Goal: Task Accomplishment & Management: Manage account settings

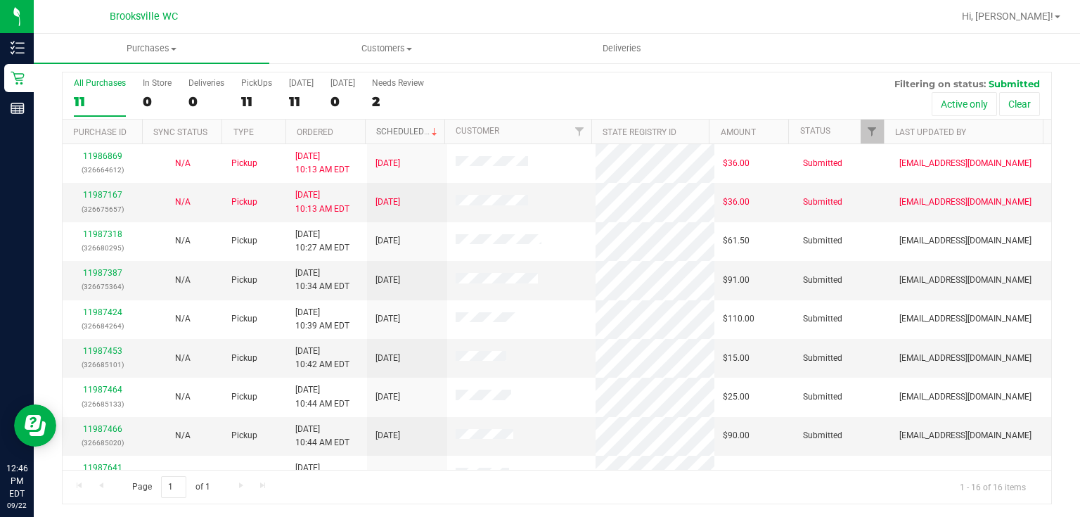
click at [401, 127] on link "Scheduled" at bounding box center [408, 132] width 64 height 10
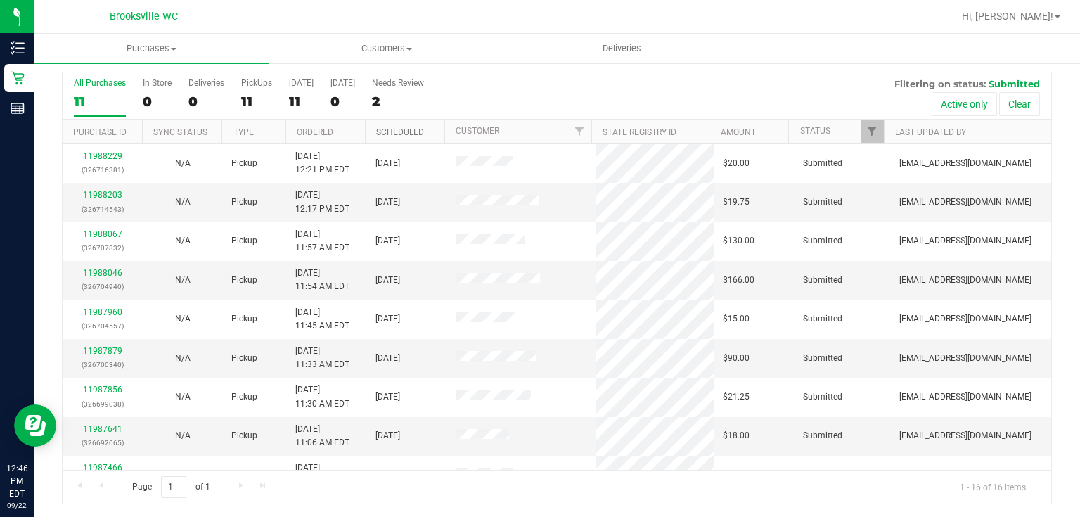
click at [399, 129] on link "Scheduled" at bounding box center [400, 132] width 48 height 10
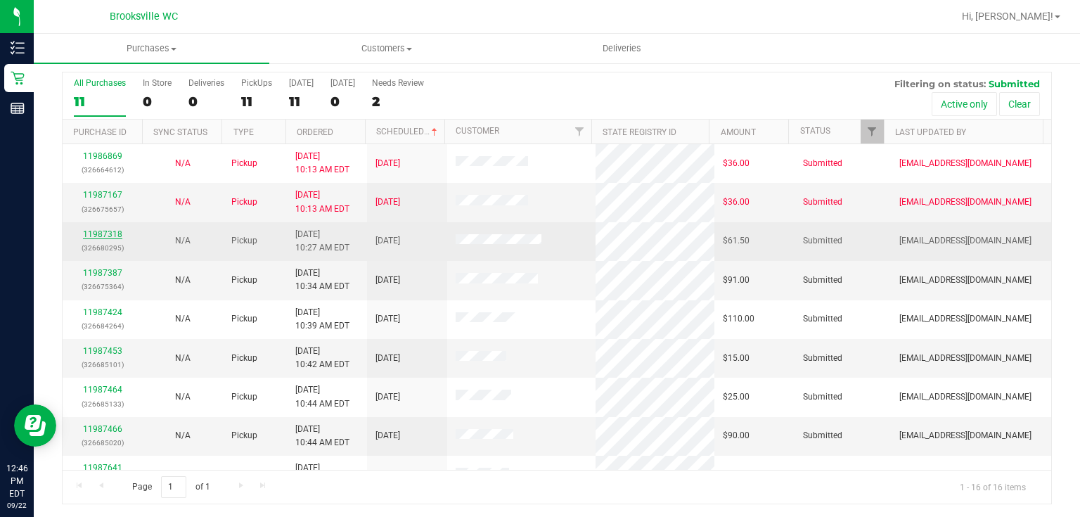
click at [104, 231] on link "11987318" at bounding box center [102, 234] width 39 height 10
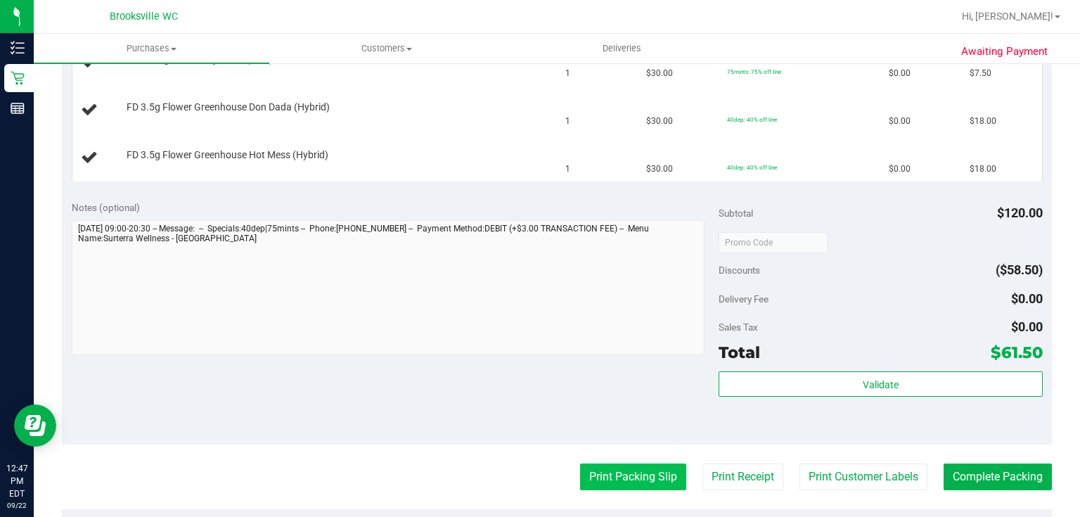
scroll to position [486, 0]
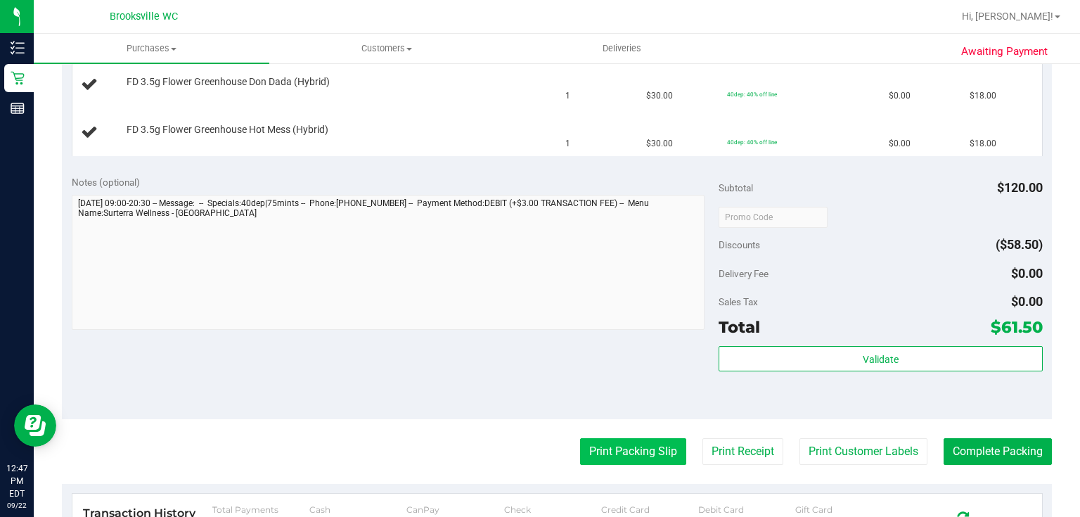
click at [655, 454] on button "Print Packing Slip" at bounding box center [633, 451] width 106 height 27
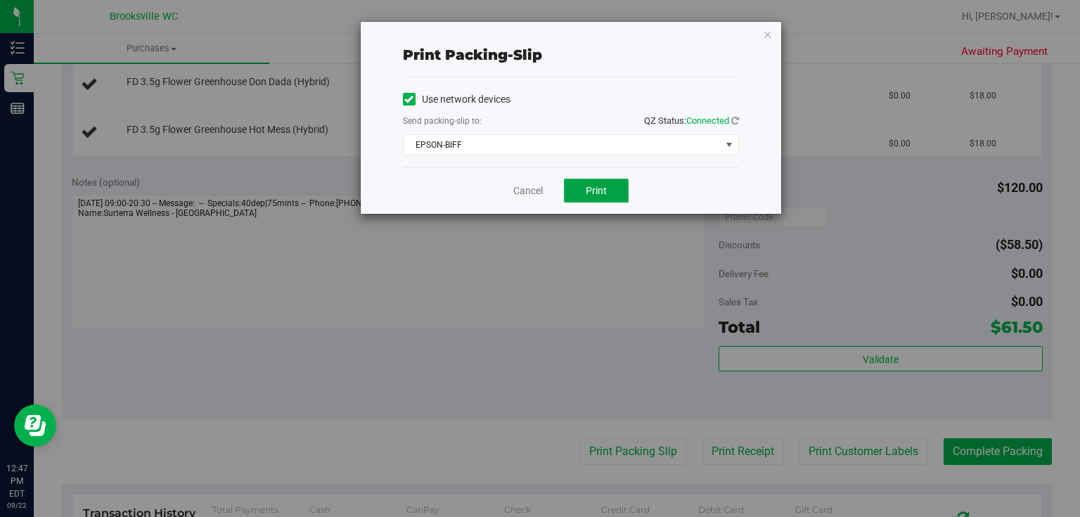
click at [612, 188] on button "Print" at bounding box center [596, 191] width 65 height 24
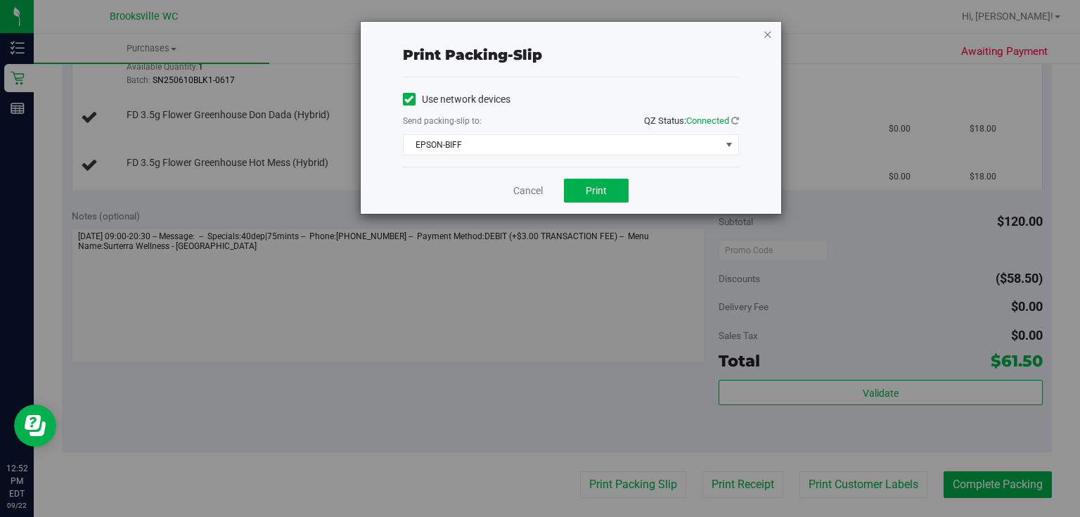
click at [769, 33] on icon "button" at bounding box center [768, 33] width 10 height 17
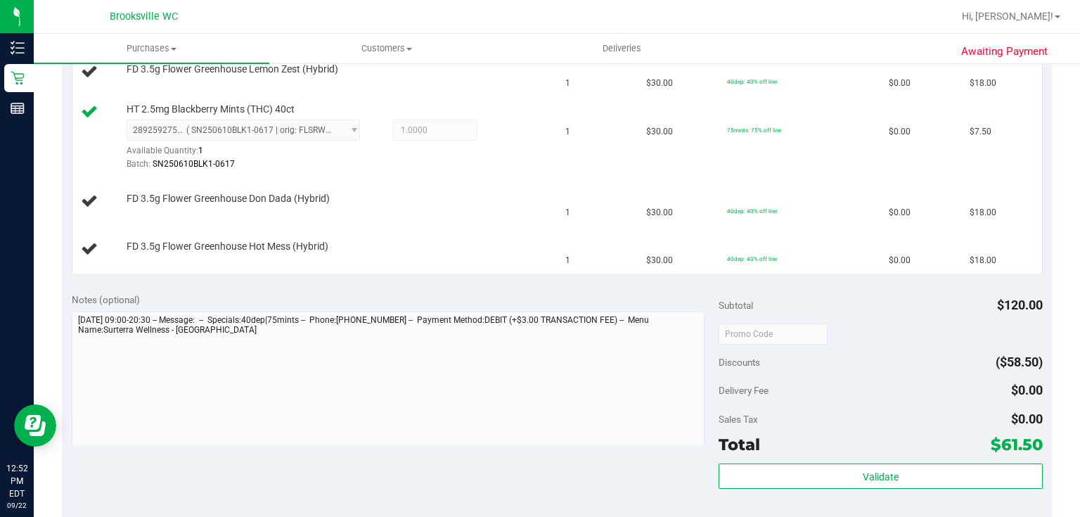
scroll to position [261, 0]
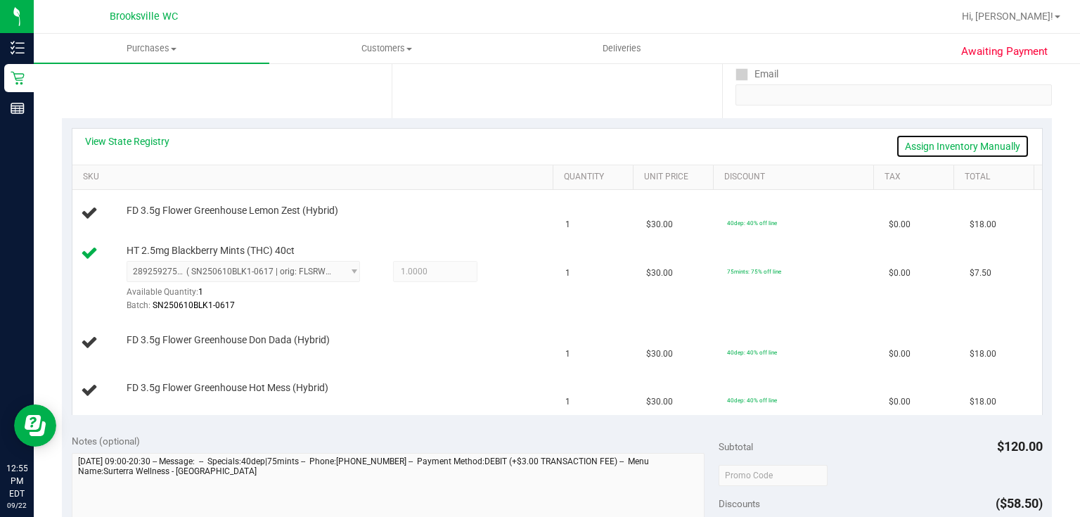
click at [971, 149] on link "Assign Inventory Manually" at bounding box center [963, 146] width 134 height 24
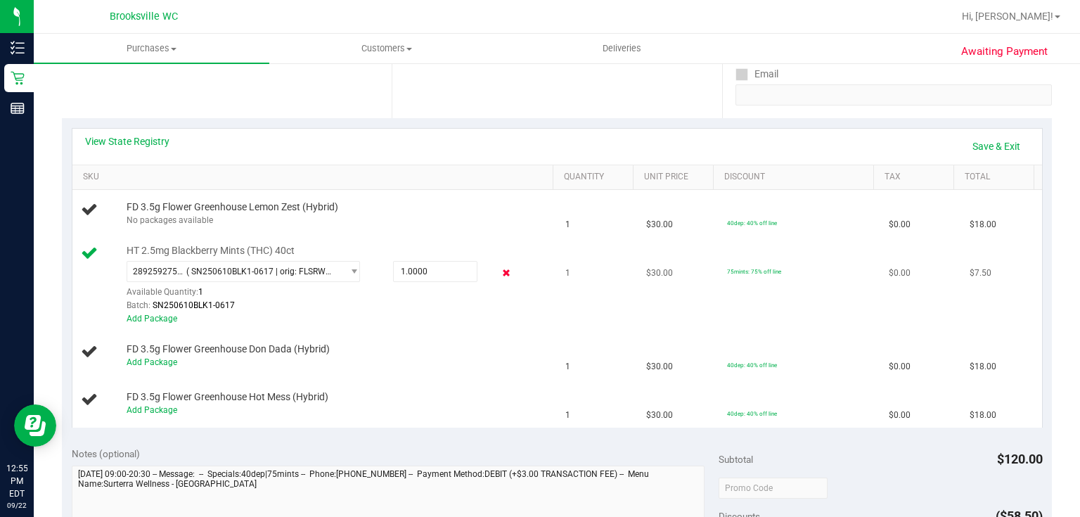
click at [499, 273] on icon at bounding box center [506, 273] width 15 height 16
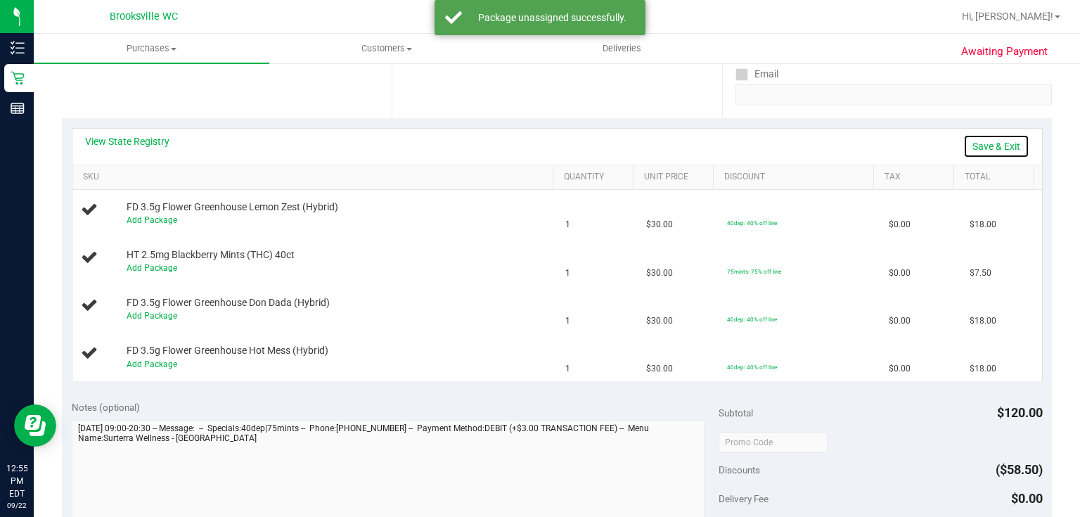
click at [990, 143] on link "Save & Exit" at bounding box center [996, 146] width 66 height 24
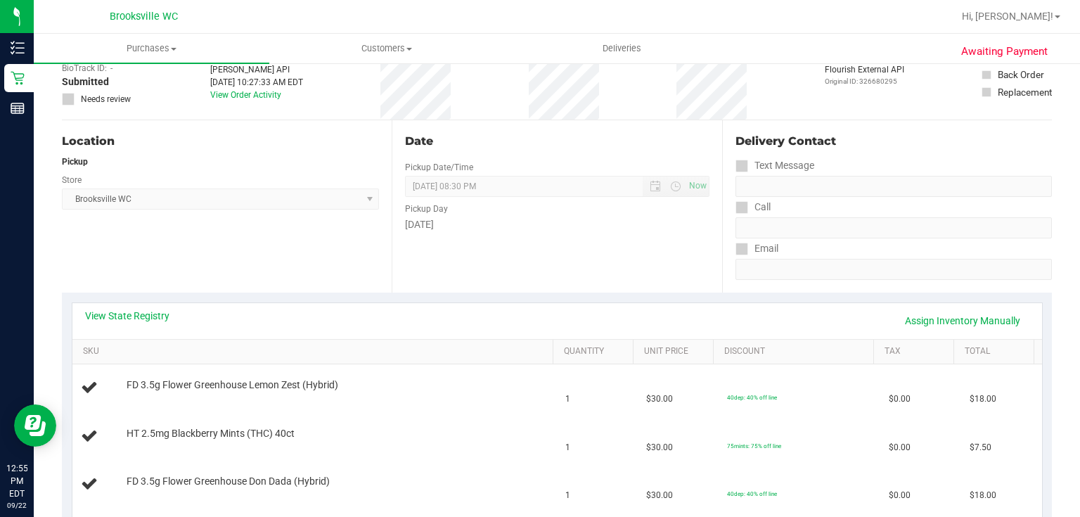
scroll to position [0, 0]
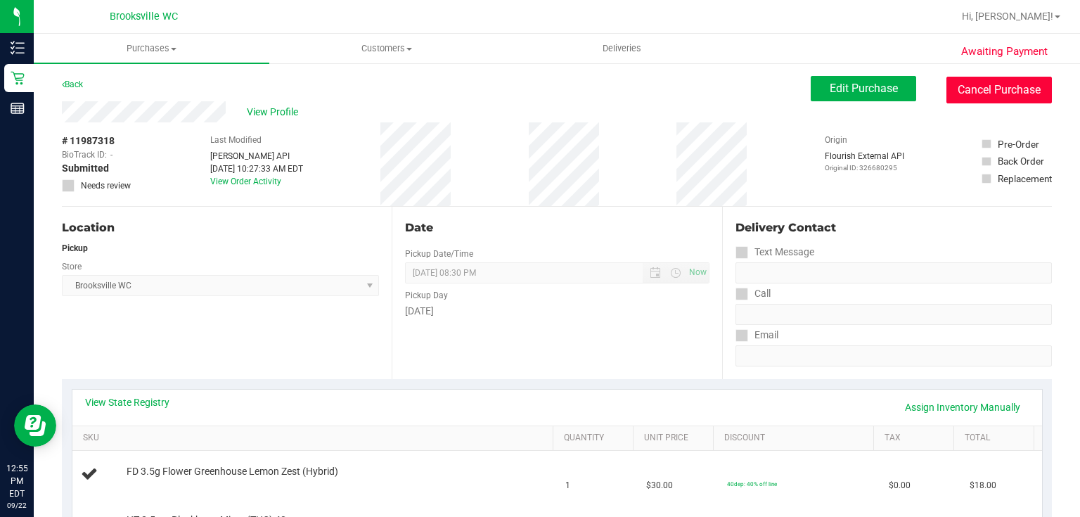
click at [953, 88] on button "Cancel Purchase" at bounding box center [998, 90] width 105 height 27
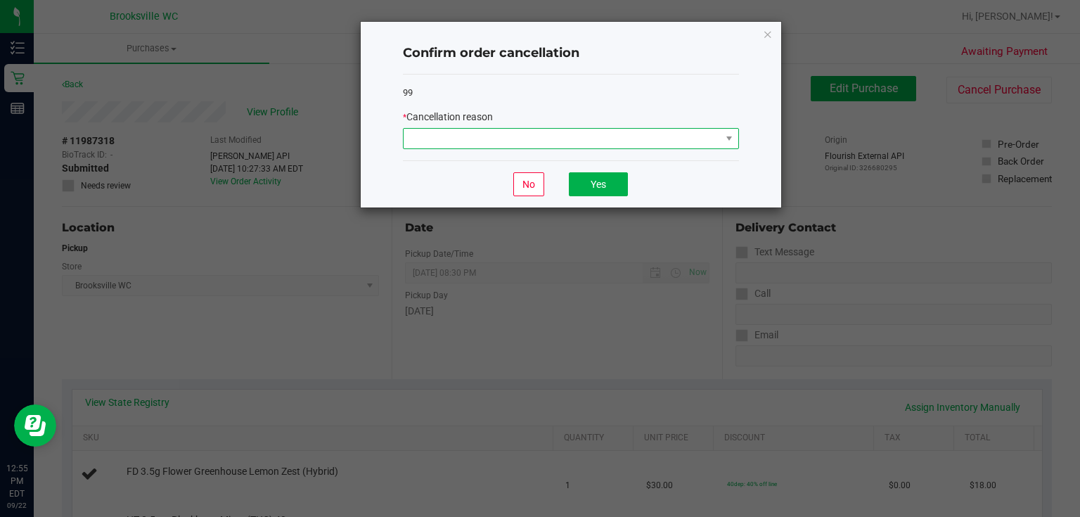
click at [610, 141] on span at bounding box center [562, 139] width 317 height 20
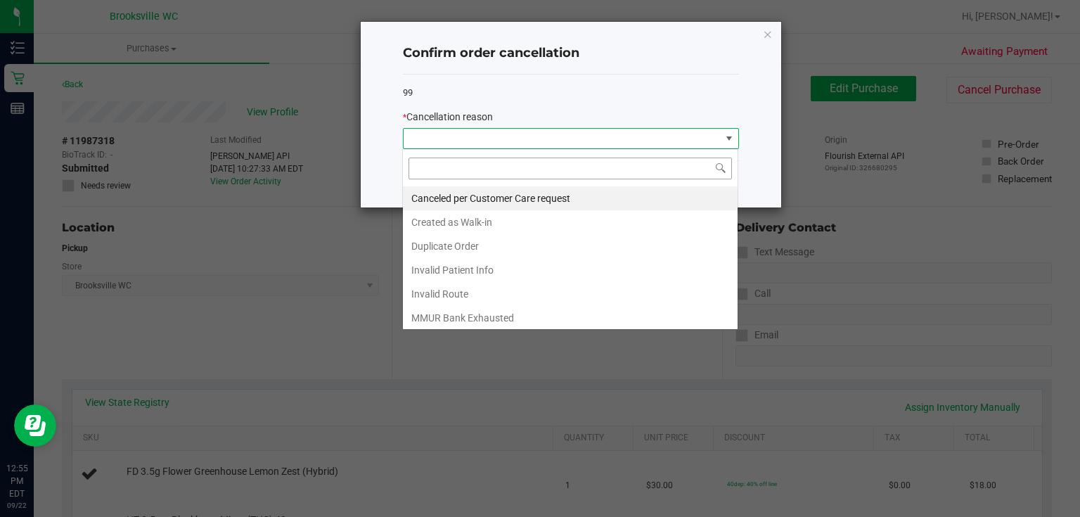
scroll to position [20, 336]
click at [473, 244] on li "Duplicate Order" at bounding box center [570, 246] width 335 height 24
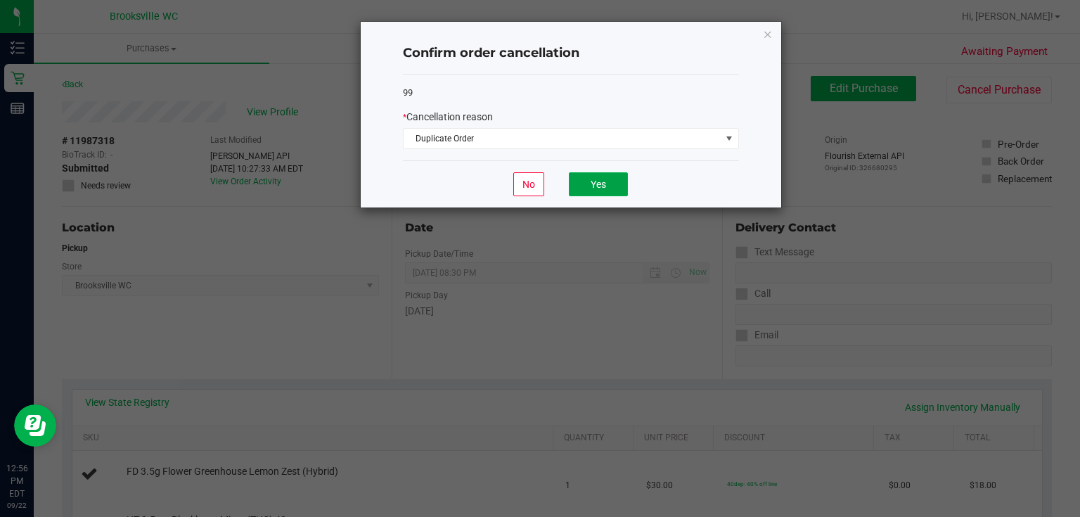
click at [608, 182] on button "Yes" at bounding box center [598, 184] width 59 height 24
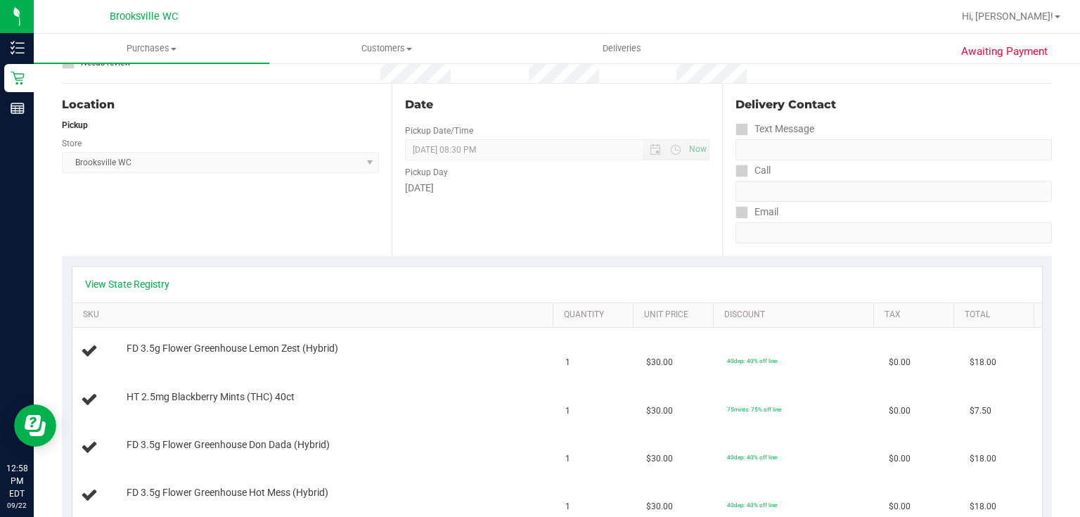
scroll to position [0, 0]
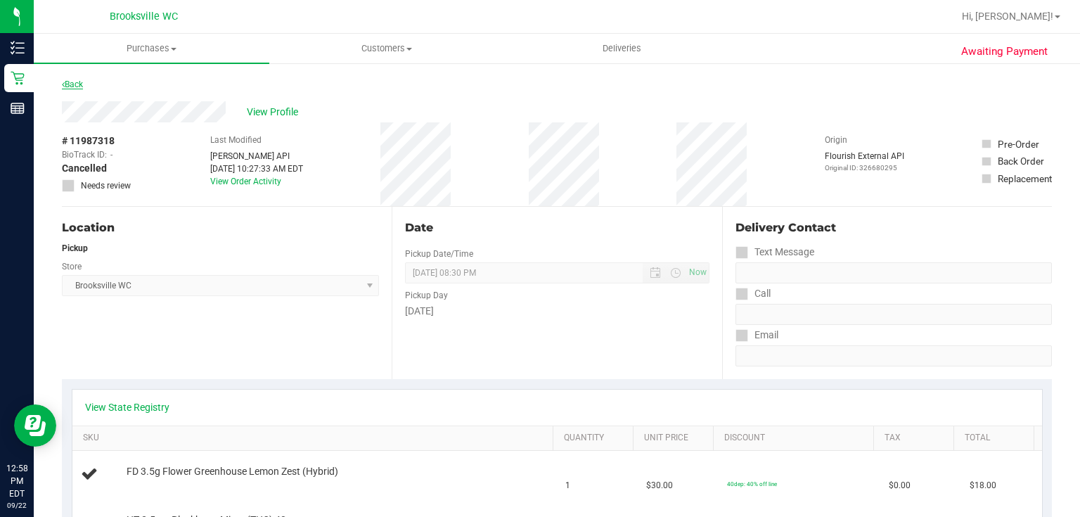
click at [72, 82] on link "Back" at bounding box center [72, 84] width 21 height 10
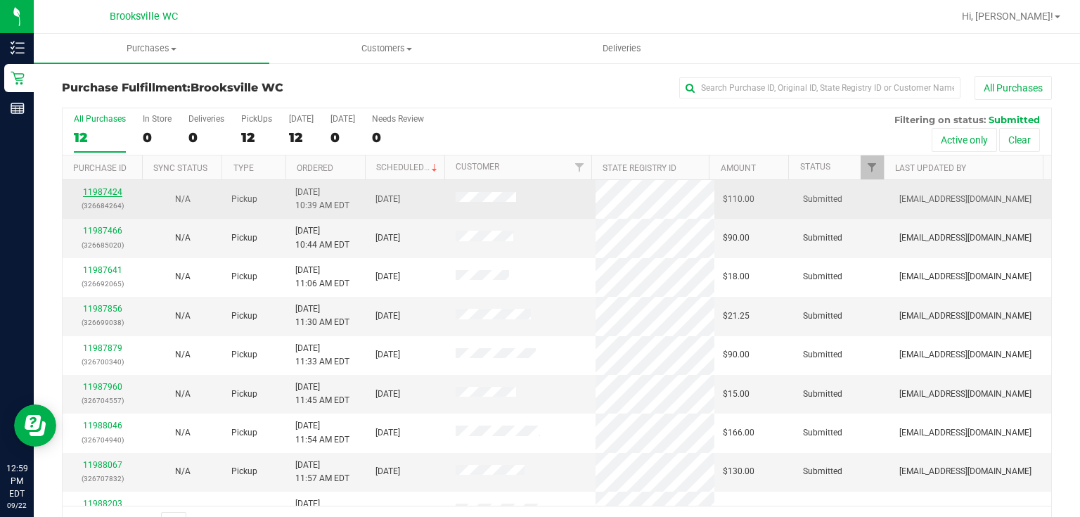
click at [90, 187] on link "11987424" at bounding box center [102, 192] width 39 height 10
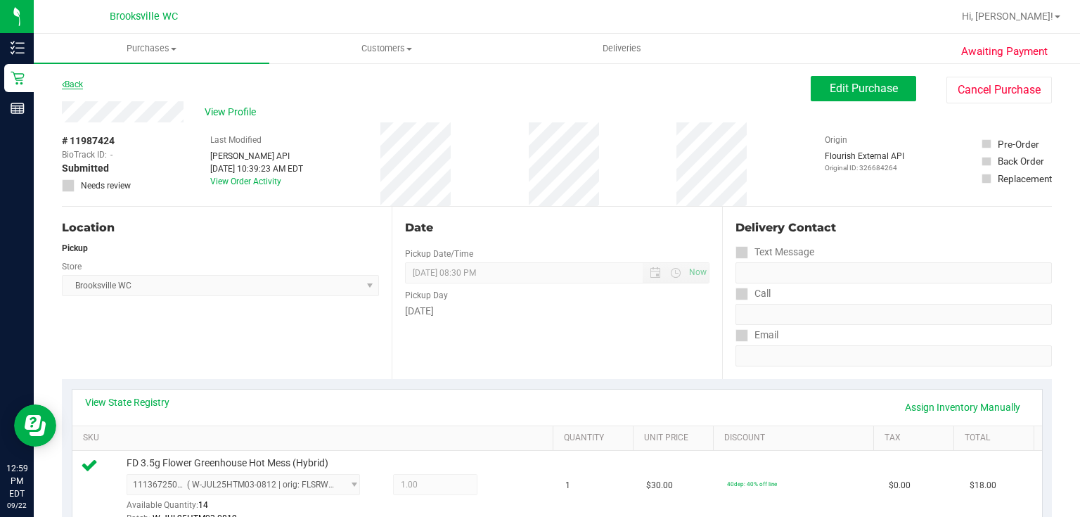
click at [80, 82] on link "Back" at bounding box center [72, 84] width 21 height 10
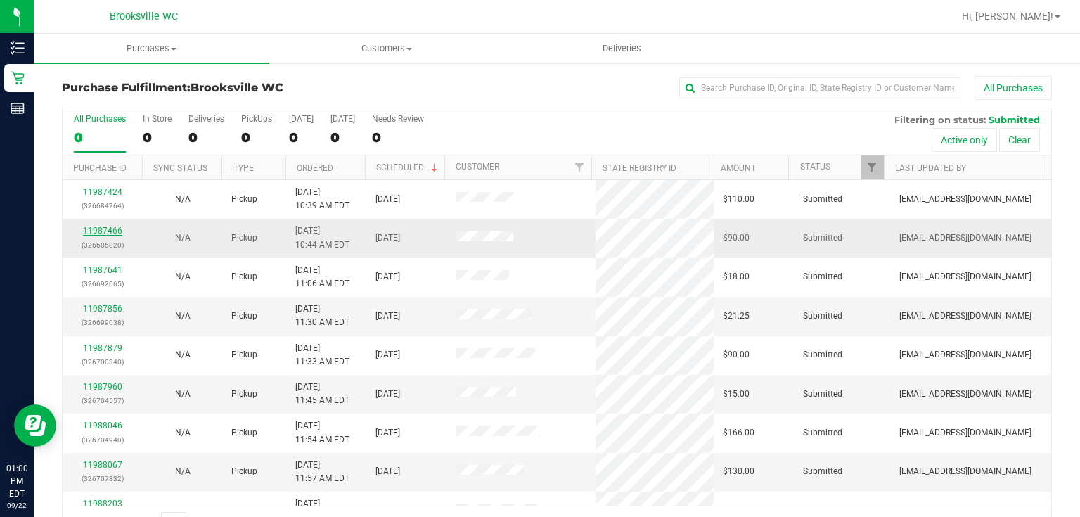
click at [88, 228] on link "11987466" at bounding box center [102, 231] width 39 height 10
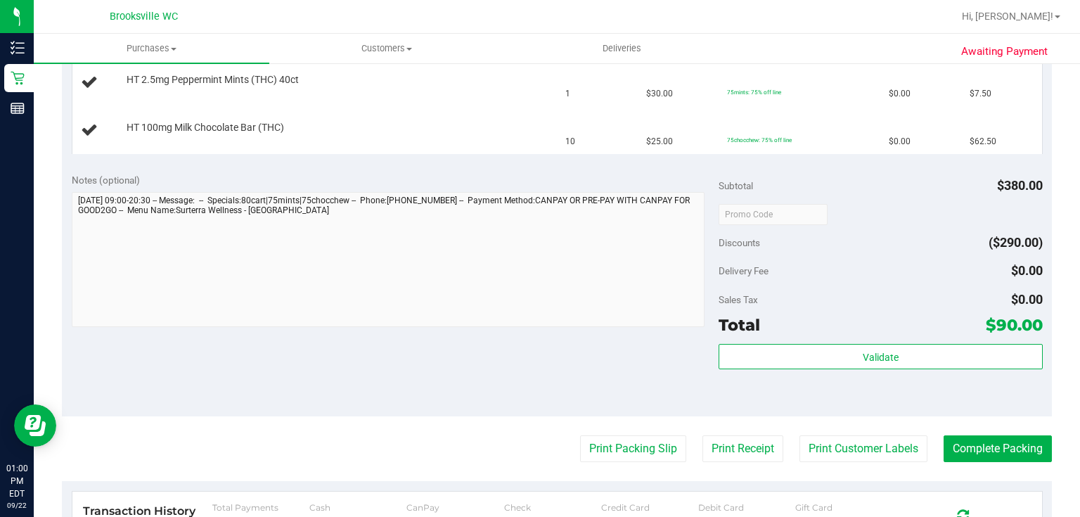
scroll to position [450, 0]
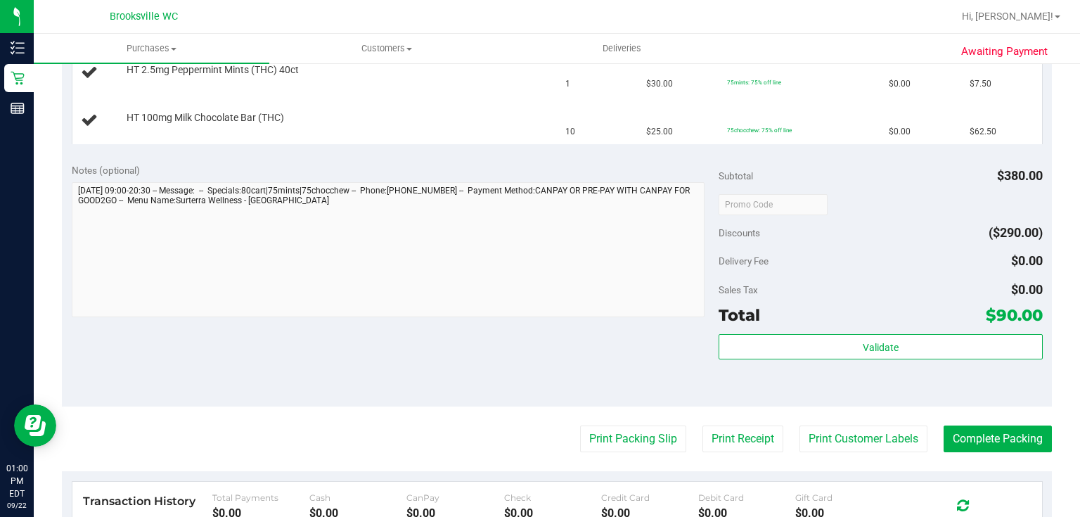
click at [628, 451] on purchase-details "Back Edit Purchase Cancel Purchase View Profile # 11987466 BioTrack ID: - Submi…" at bounding box center [557, 185] width 990 height 1119
click at [627, 444] on button "Print Packing Slip" at bounding box center [633, 438] width 106 height 27
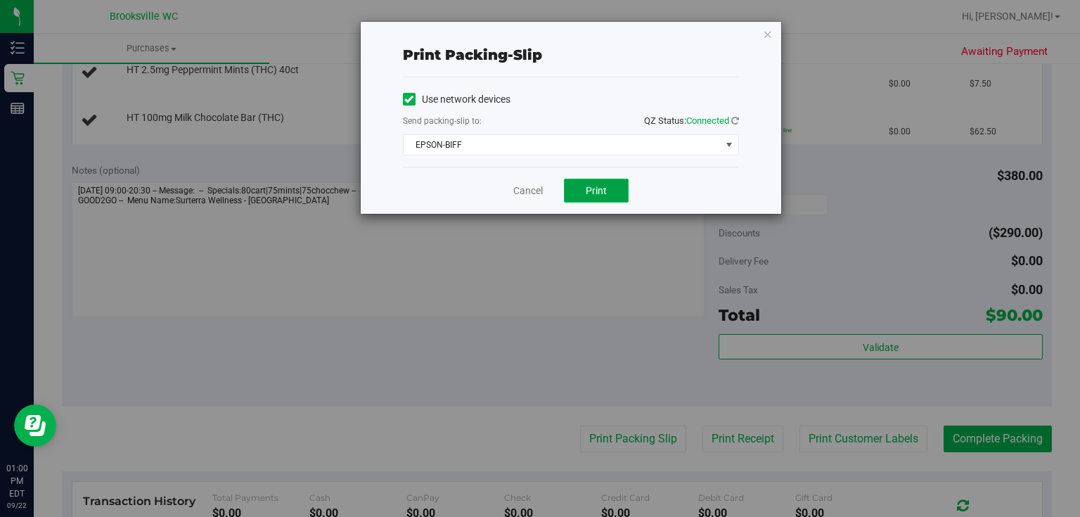
click at [589, 189] on span "Print" at bounding box center [596, 190] width 21 height 11
click at [768, 37] on icon "button" at bounding box center [768, 33] width 10 height 17
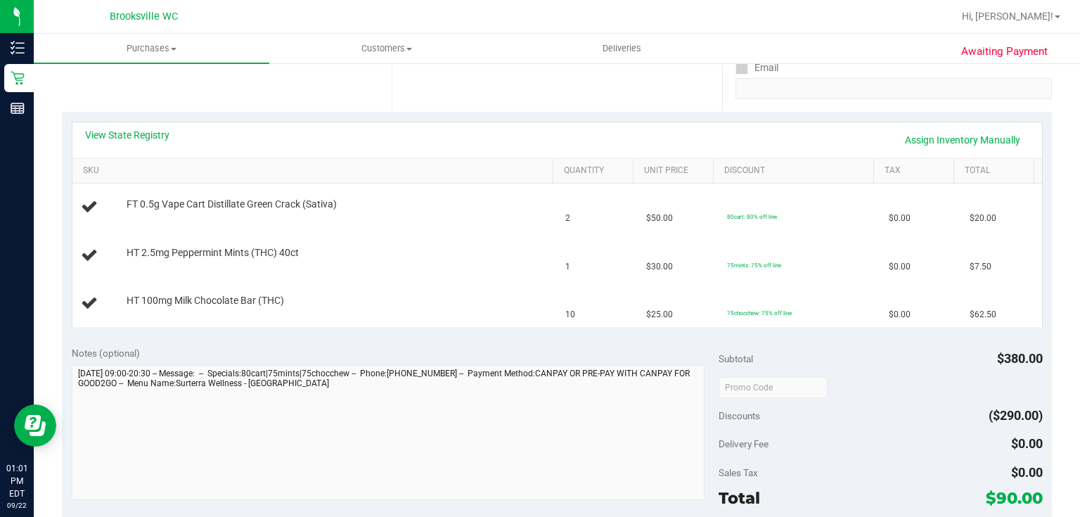
scroll to position [225, 0]
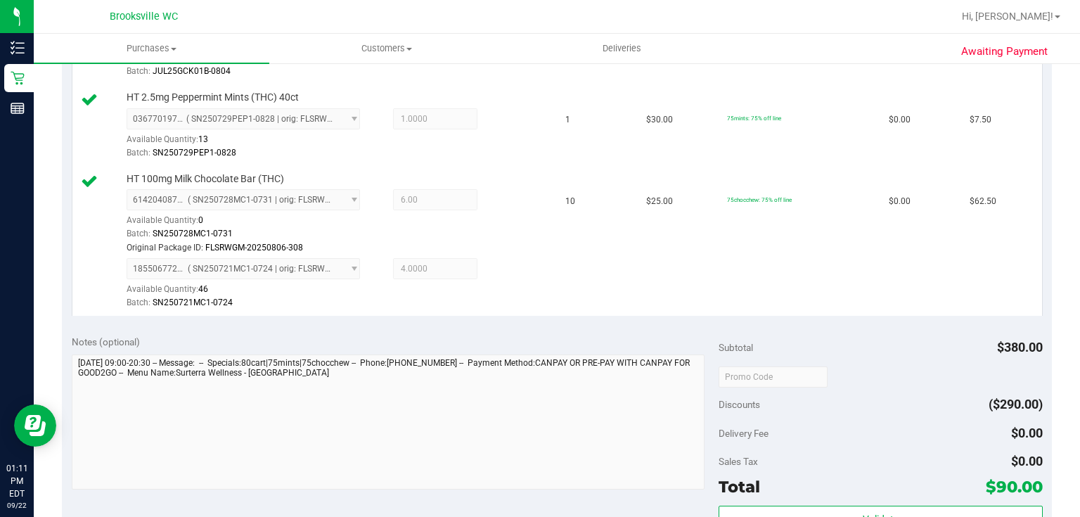
scroll to position [563, 0]
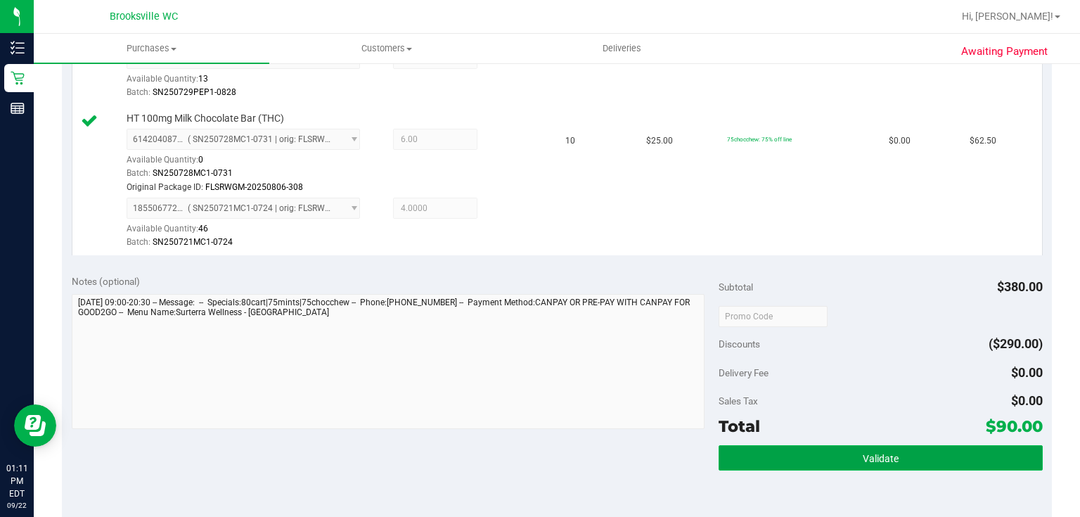
click at [848, 450] on button "Validate" at bounding box center [880, 457] width 323 height 25
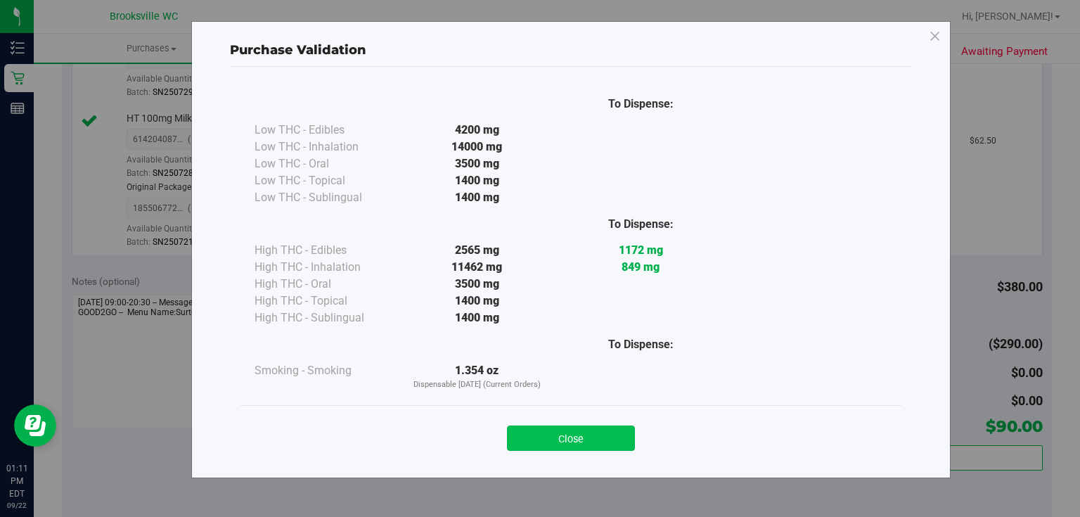
click at [612, 444] on button "Close" at bounding box center [571, 437] width 128 height 25
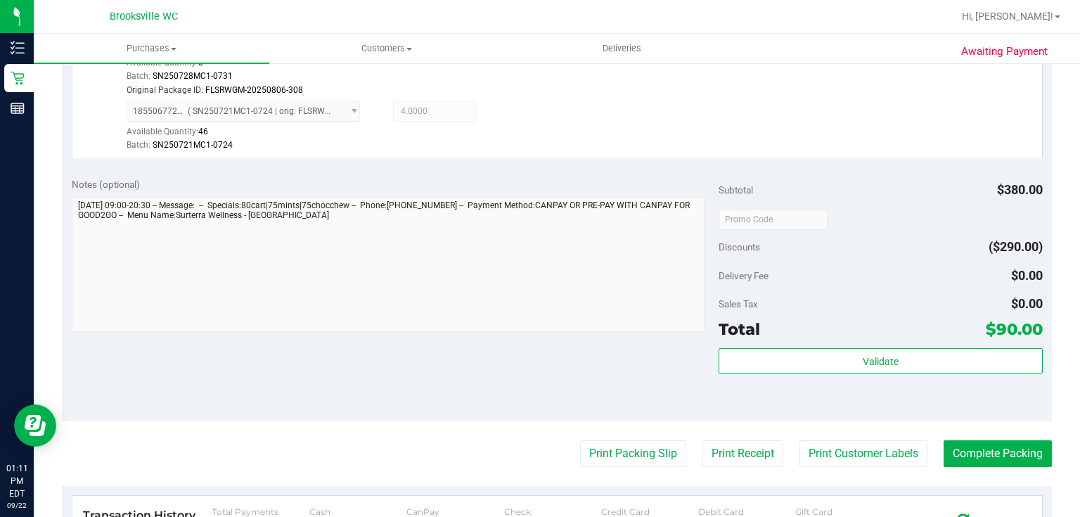
scroll to position [675, 0]
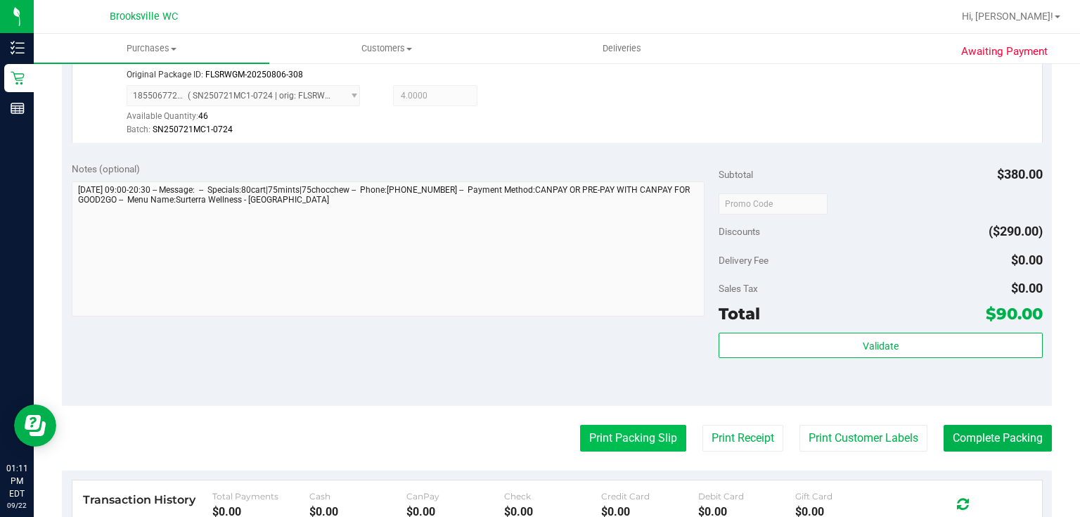
click at [630, 442] on button "Print Packing Slip" at bounding box center [633, 438] width 106 height 27
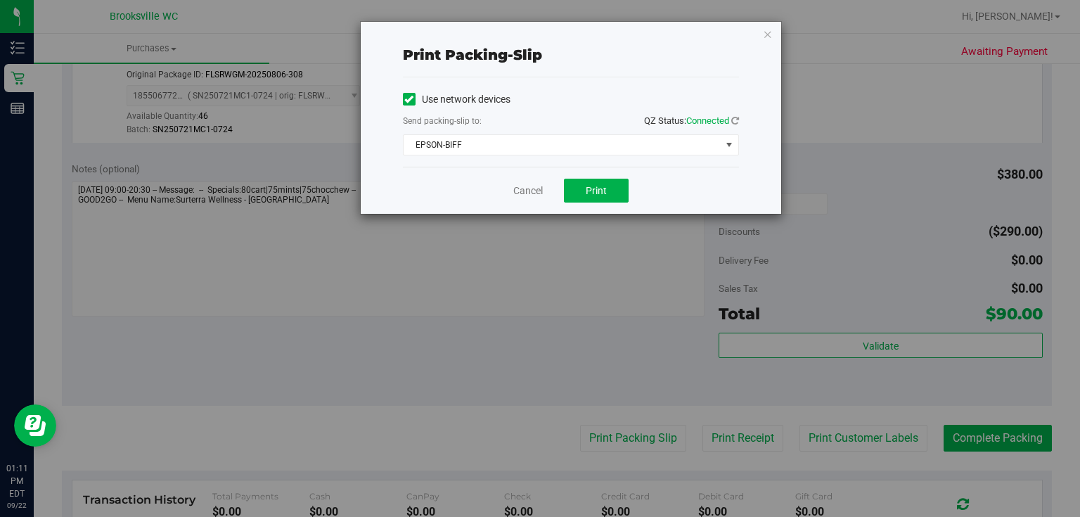
click at [584, 205] on div "Cancel Print" at bounding box center [571, 190] width 336 height 47
click at [583, 200] on button "Print" at bounding box center [596, 191] width 65 height 24
click at [769, 31] on icon "button" at bounding box center [768, 33] width 10 height 17
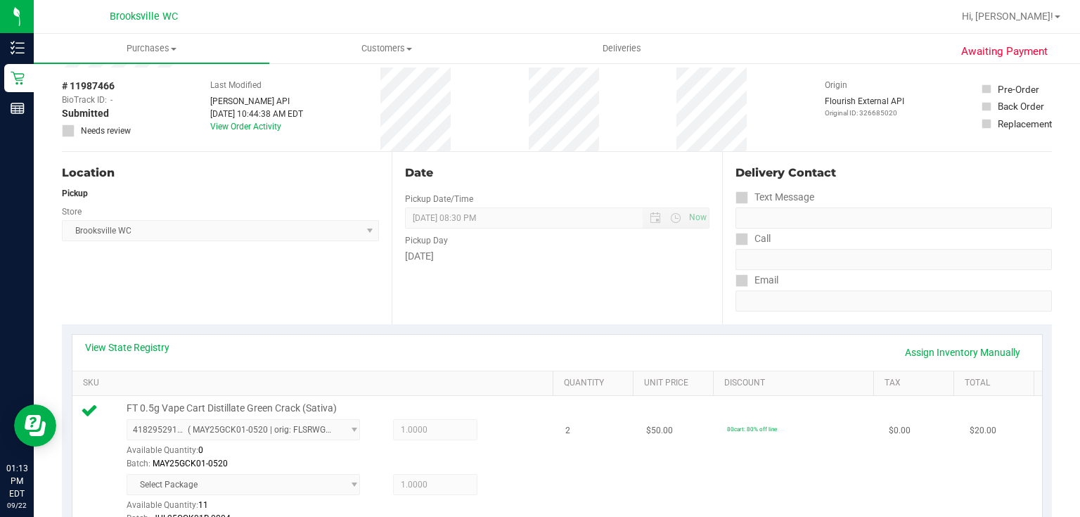
scroll to position [225, 0]
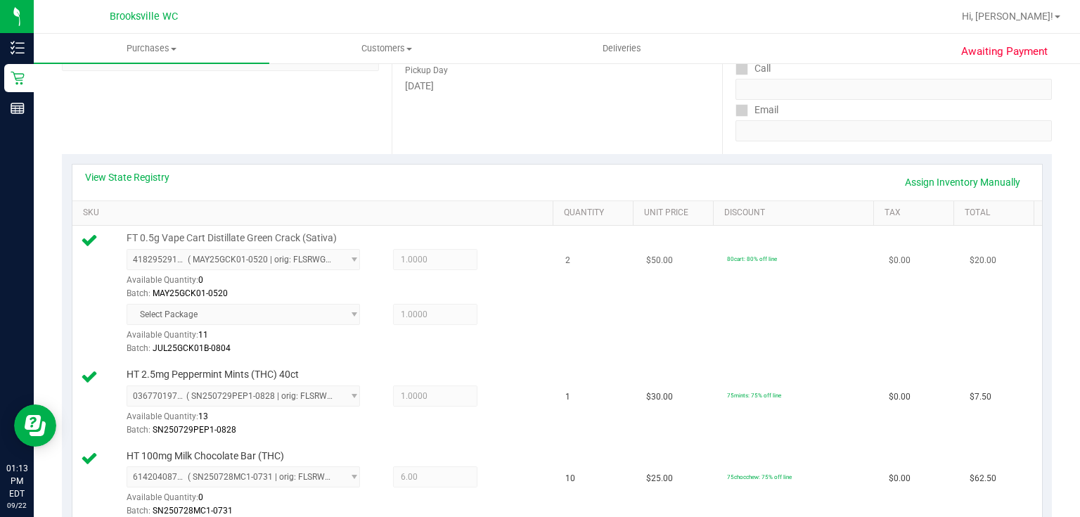
click at [481, 264] on div "4182952910709803 ( MAY25GCK01-0520 | orig: FLSRWGM-20250527-3323 ) 418295291070…" at bounding box center [337, 274] width 421 height 51
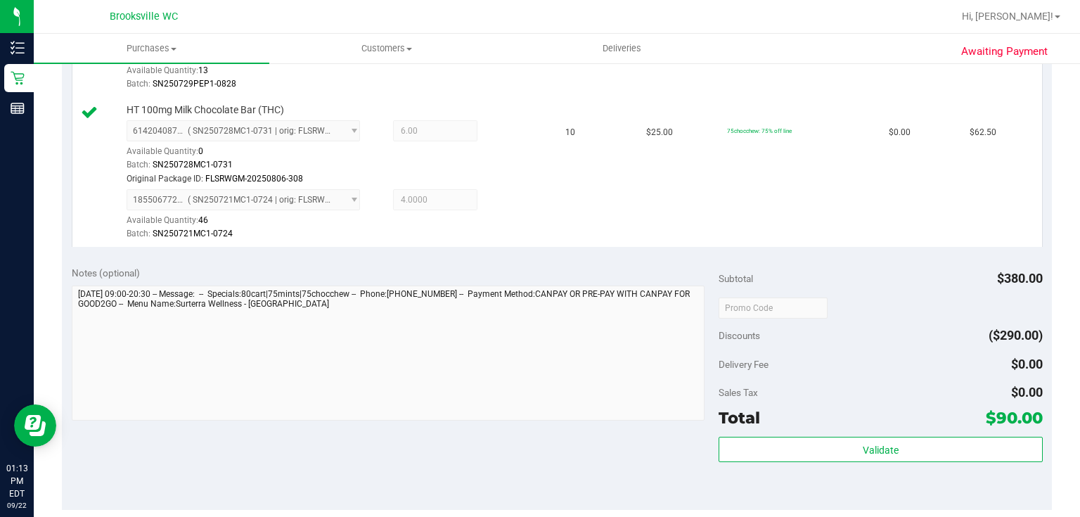
scroll to position [619, 0]
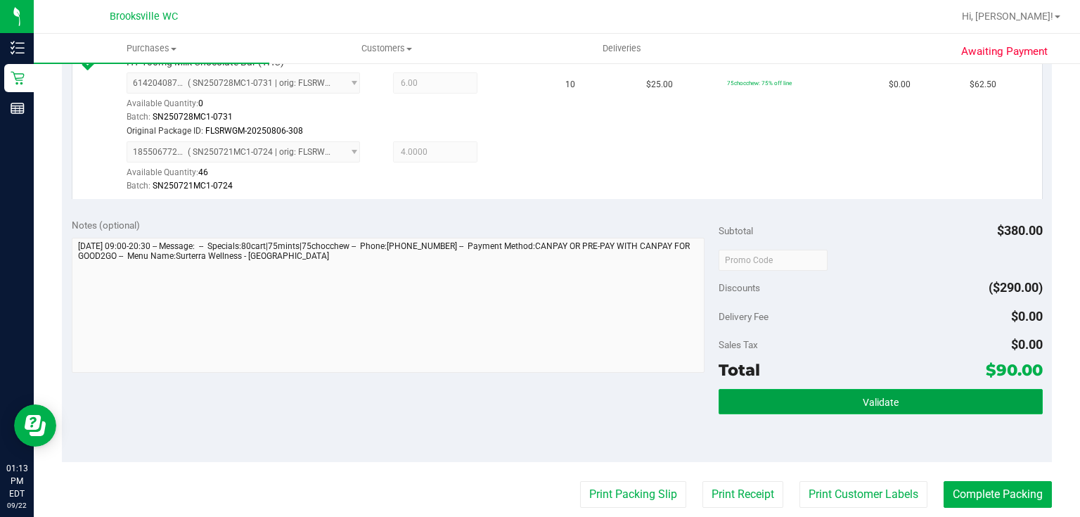
click at [807, 393] on button "Validate" at bounding box center [880, 401] width 323 height 25
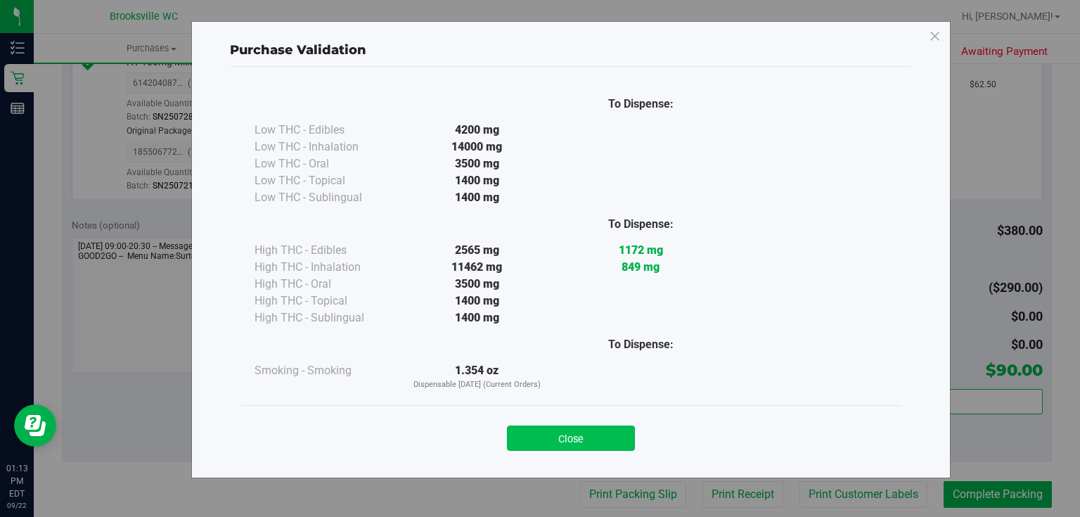
click at [548, 439] on button "Close" at bounding box center [571, 437] width 128 height 25
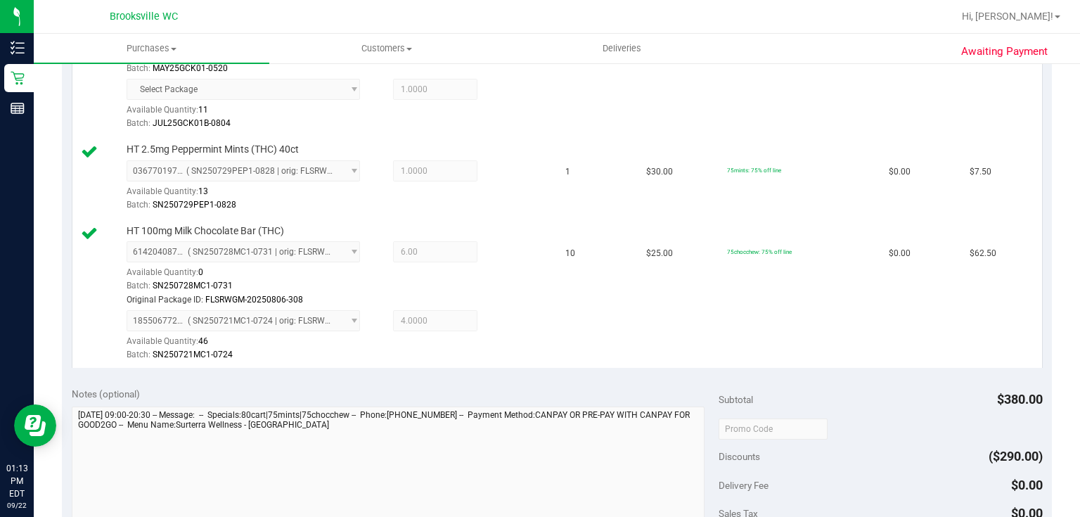
scroll to position [731, 0]
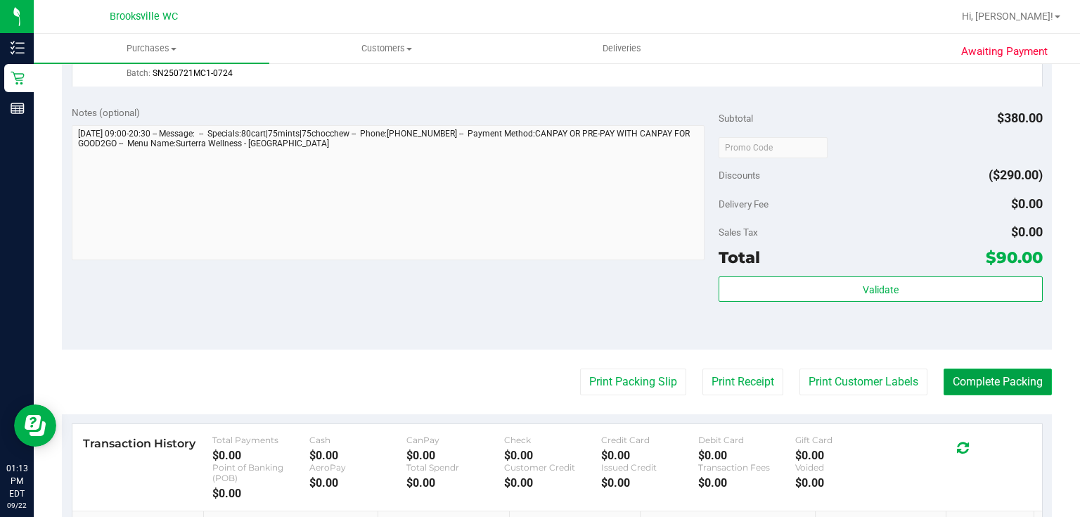
click at [975, 374] on button "Complete Packing" at bounding box center [998, 381] width 108 height 27
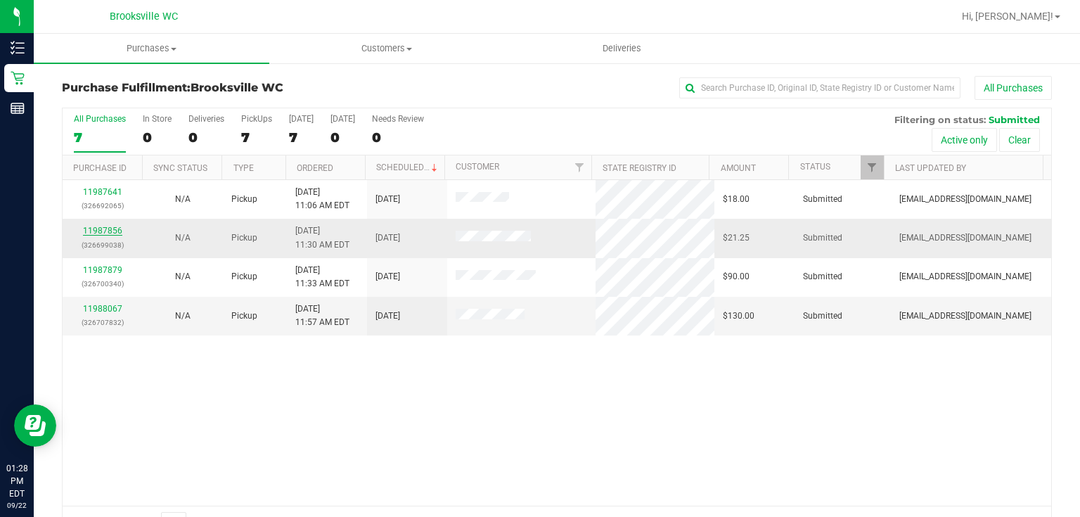
click at [108, 230] on link "11987856" at bounding box center [102, 231] width 39 height 10
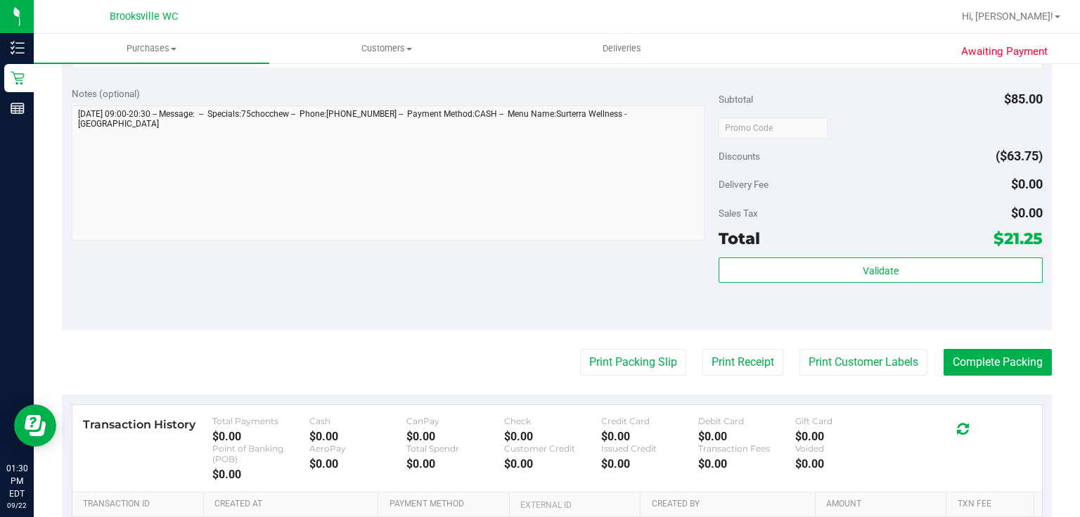
scroll to position [563, 0]
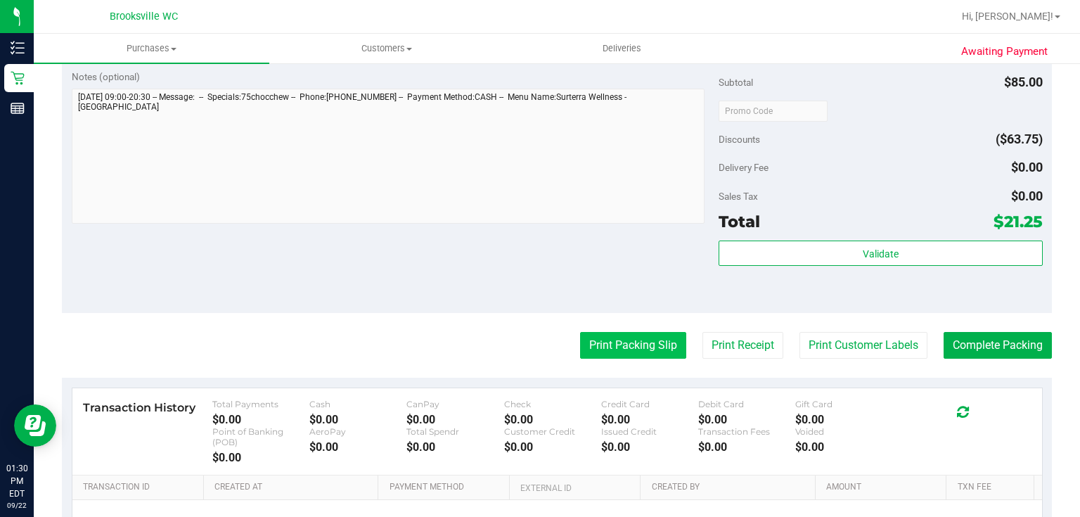
click at [646, 352] on button "Print Packing Slip" at bounding box center [633, 345] width 106 height 27
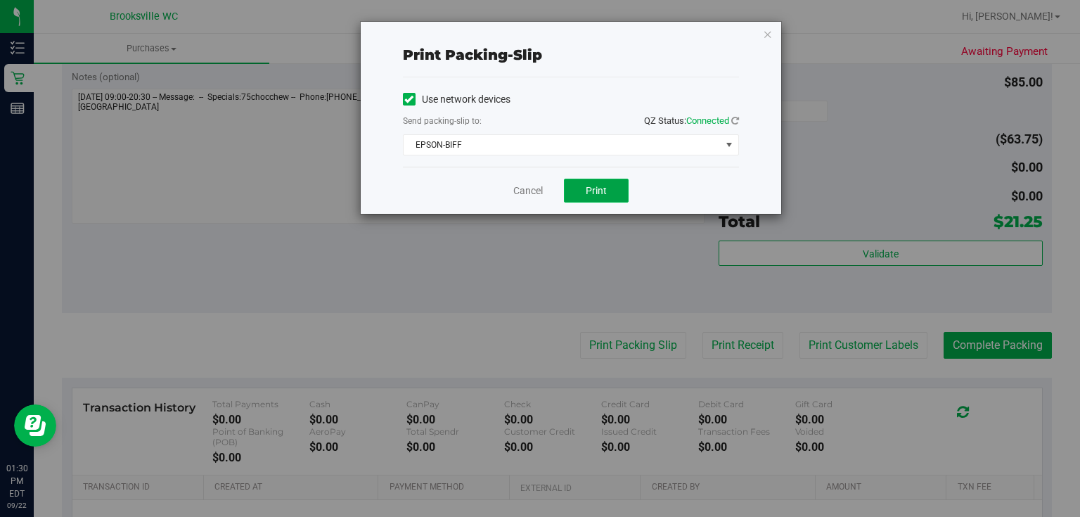
click at [599, 201] on button "Print" at bounding box center [596, 191] width 65 height 24
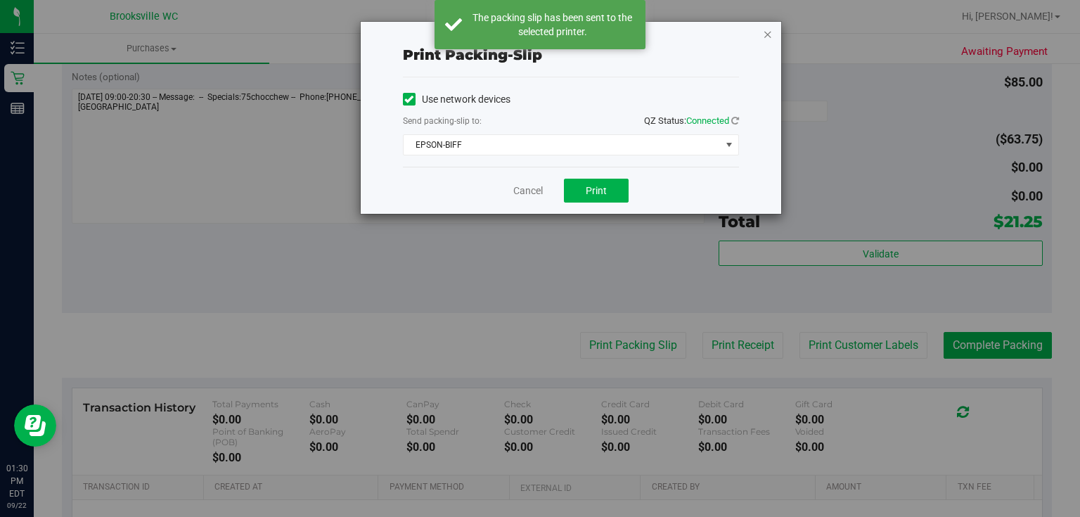
click at [771, 33] on icon "button" at bounding box center [768, 33] width 10 height 17
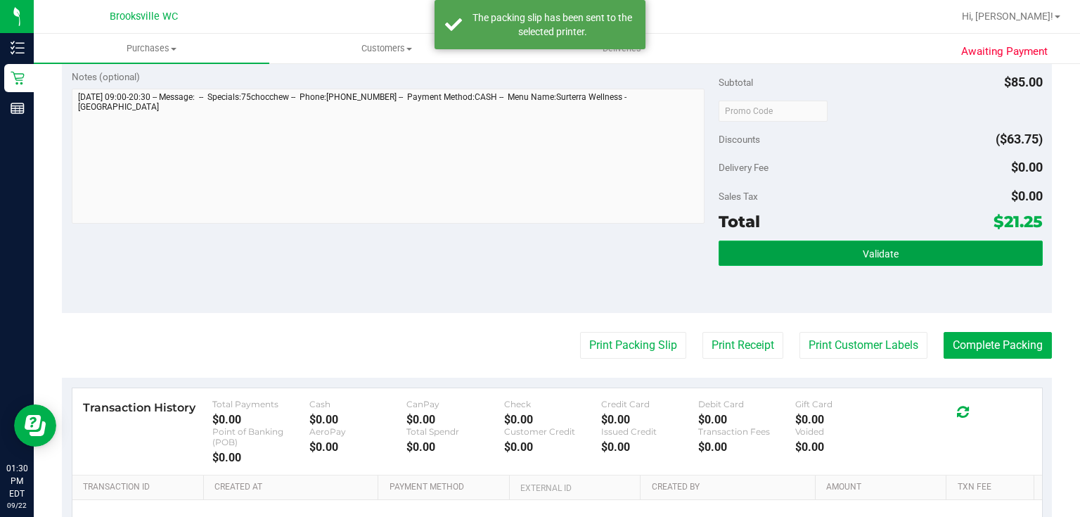
click at [817, 240] on button "Validate" at bounding box center [880, 252] width 323 height 25
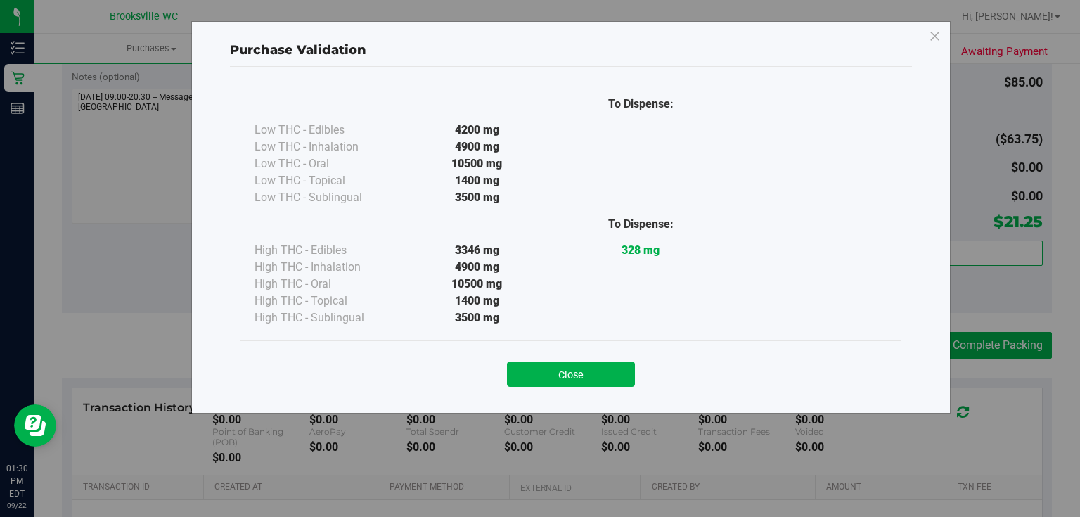
click at [597, 362] on button "Close" at bounding box center [571, 373] width 128 height 25
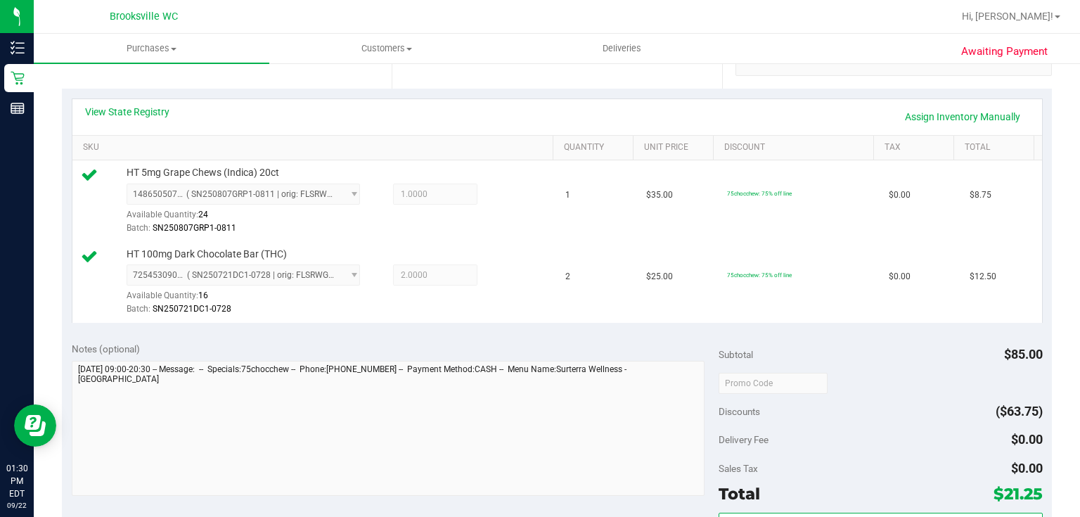
scroll to position [394, 0]
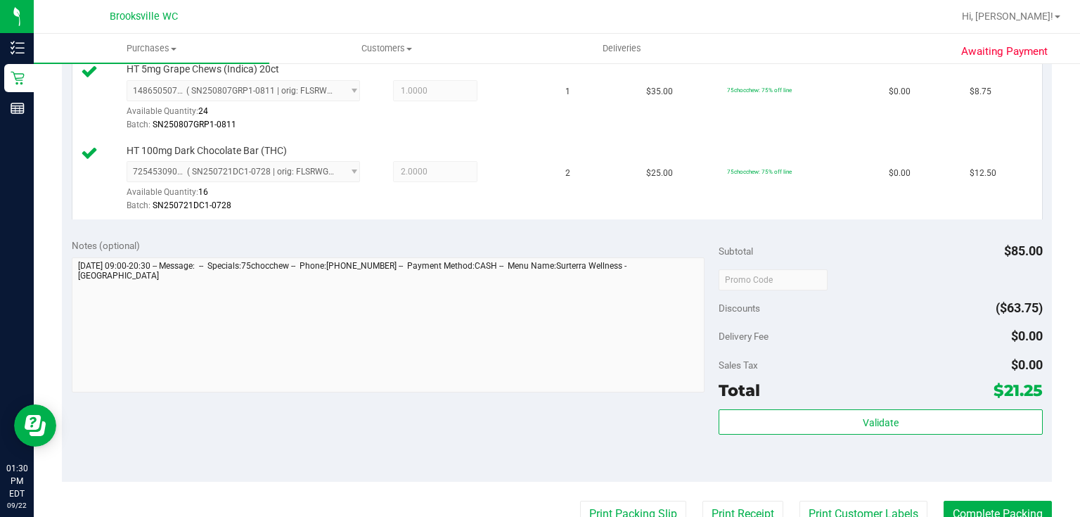
click at [871, 433] on div "Validate" at bounding box center [880, 422] width 323 height 27
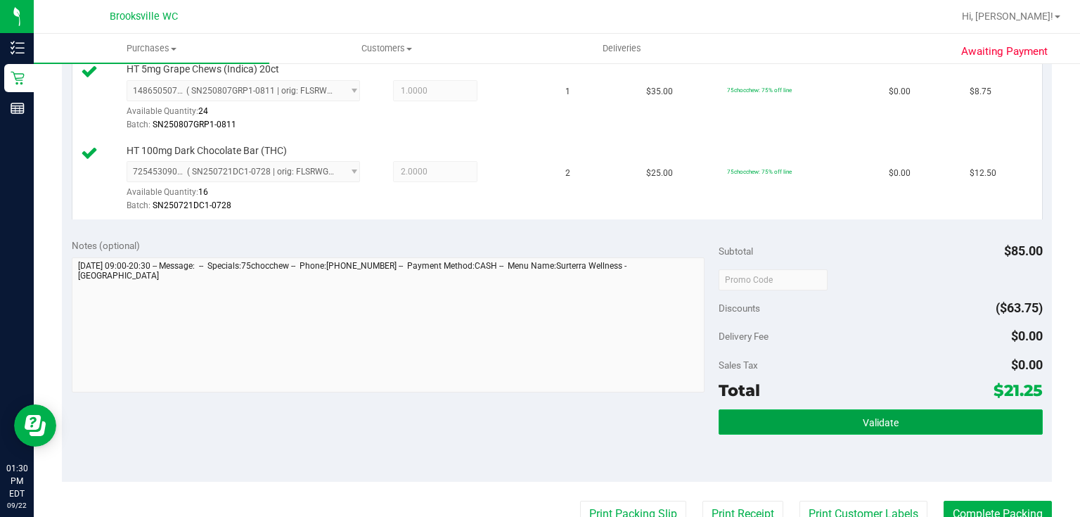
click at [874, 429] on button "Validate" at bounding box center [880, 421] width 323 height 25
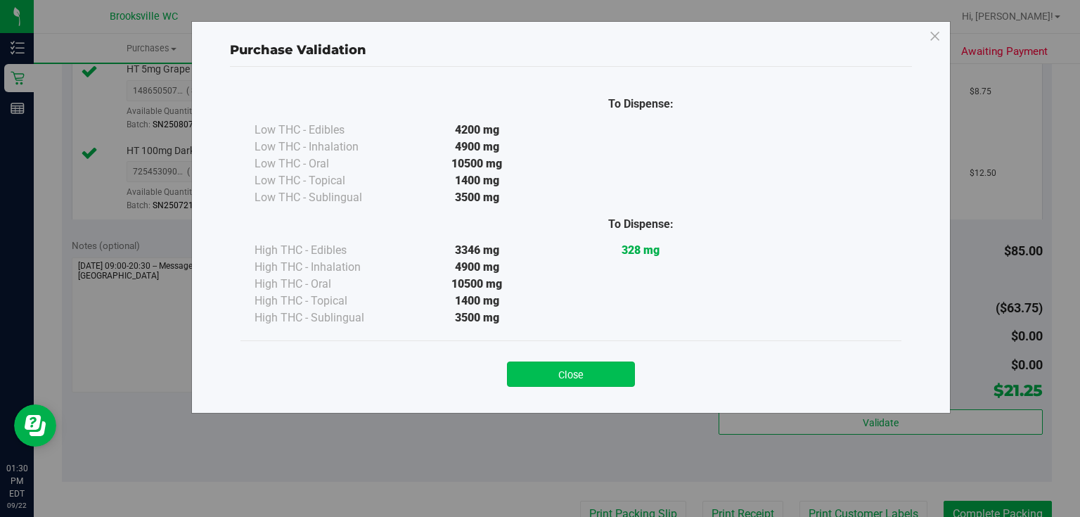
click at [565, 368] on button "Close" at bounding box center [571, 373] width 128 height 25
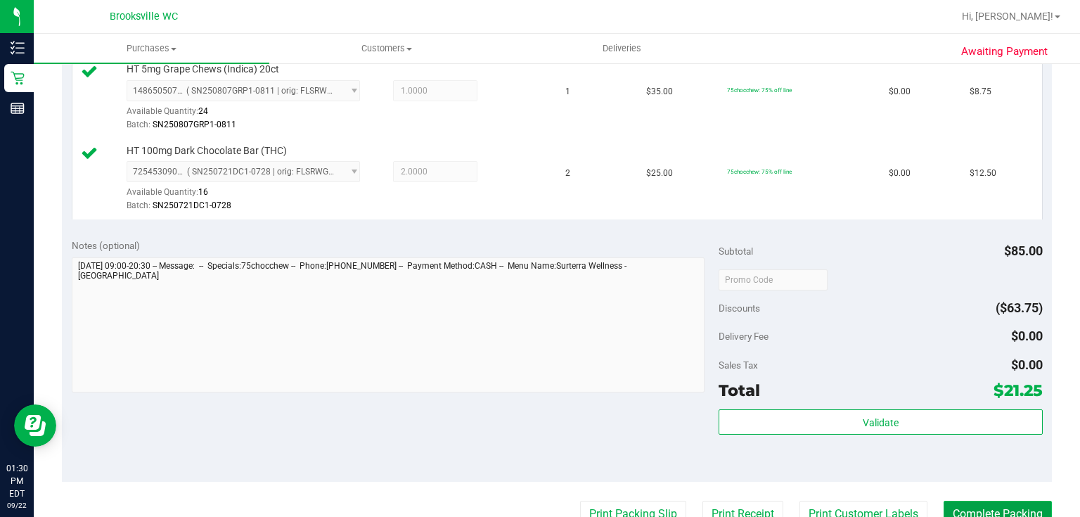
click at [1009, 502] on button "Complete Packing" at bounding box center [998, 514] width 108 height 27
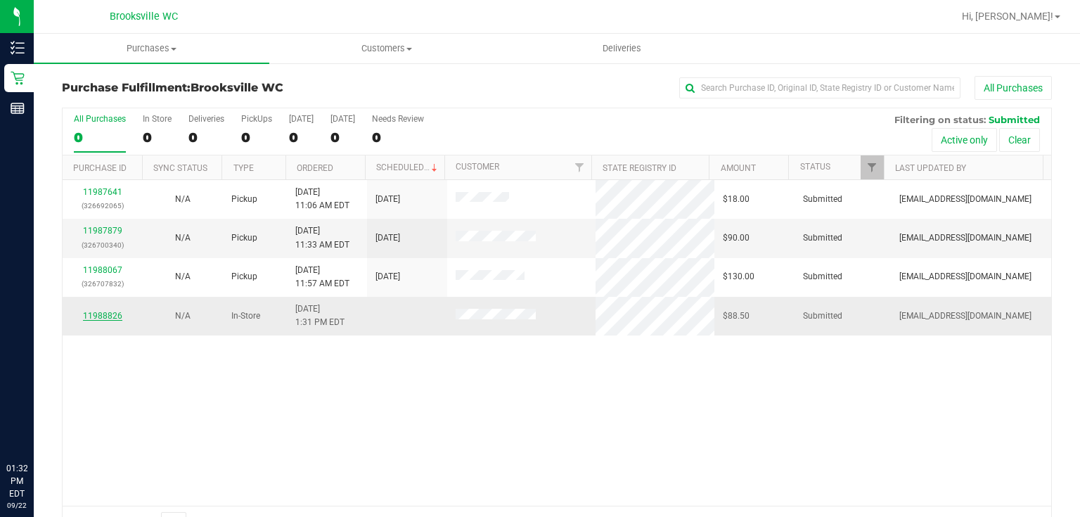
click at [91, 315] on link "11988826" at bounding box center [102, 316] width 39 height 10
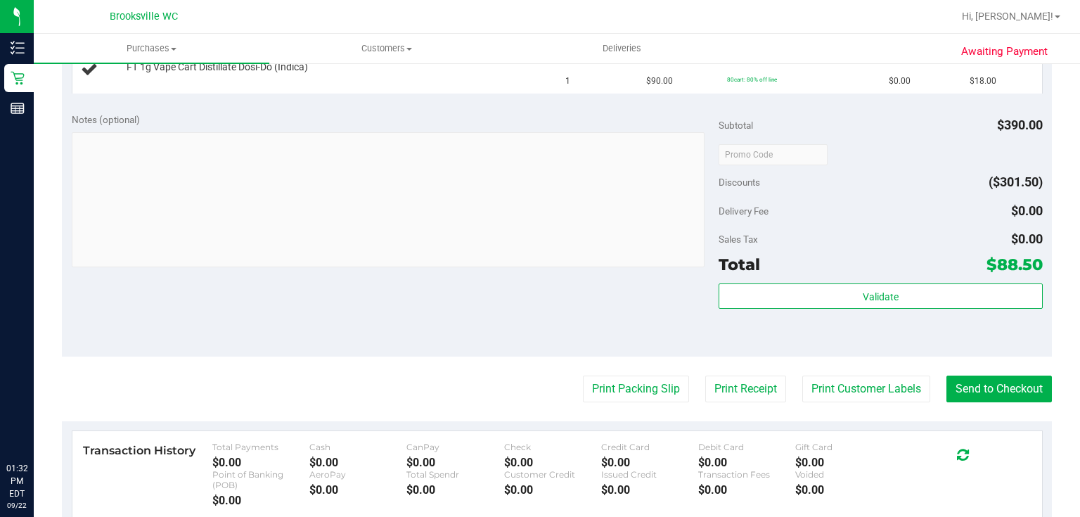
scroll to position [675, 0]
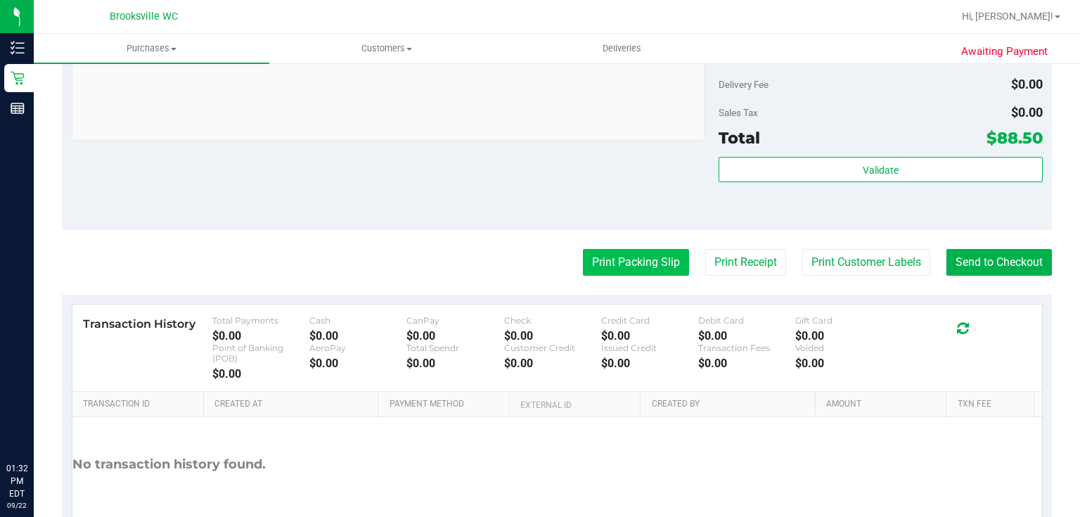
click at [644, 252] on button "Print Packing Slip" at bounding box center [636, 262] width 106 height 27
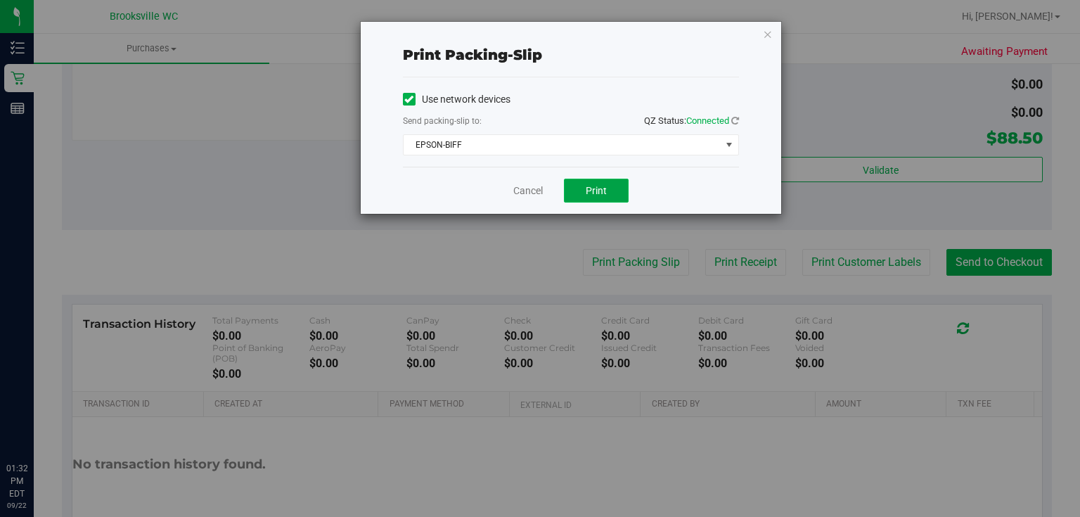
click at [608, 189] on button "Print" at bounding box center [596, 191] width 65 height 24
click at [768, 34] on icon "button" at bounding box center [768, 33] width 10 height 17
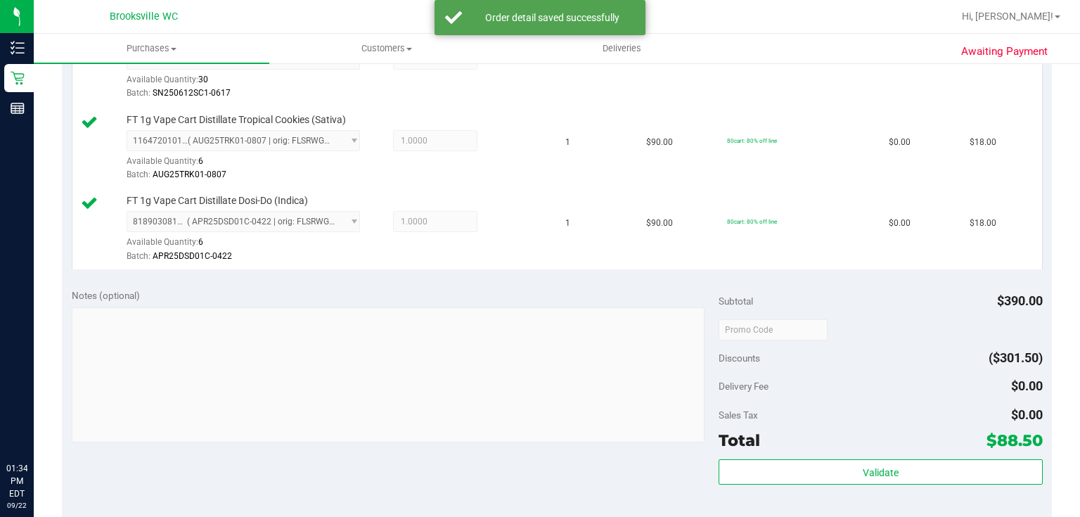
scroll to position [731, 0]
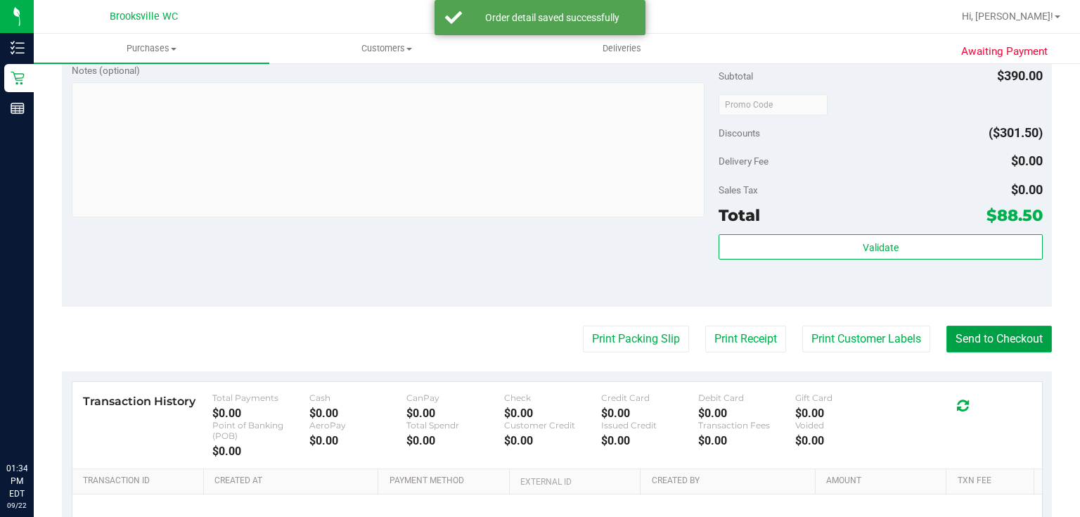
click at [1001, 336] on button "Send to Checkout" at bounding box center [998, 339] width 105 height 27
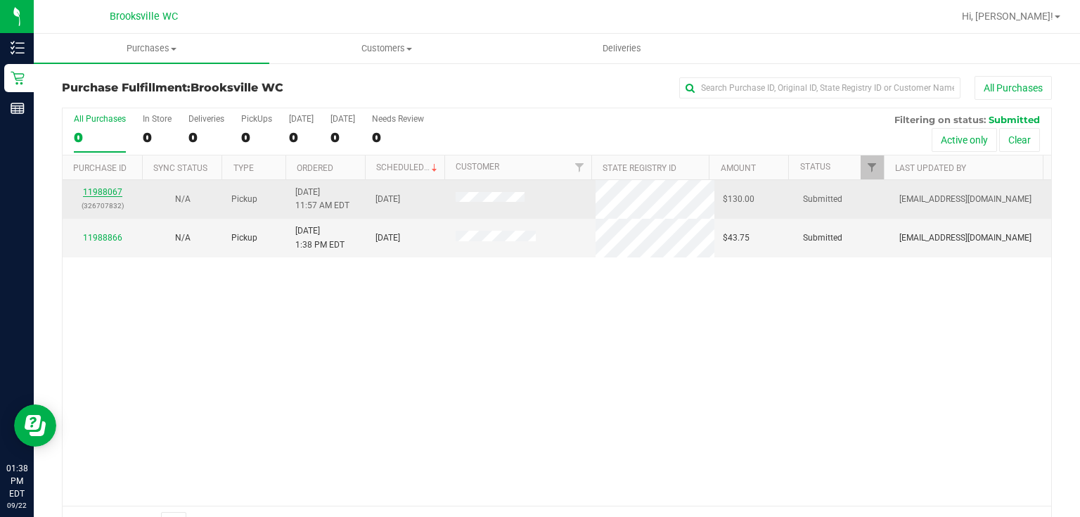
click at [117, 193] on link "11988067" at bounding box center [102, 192] width 39 height 10
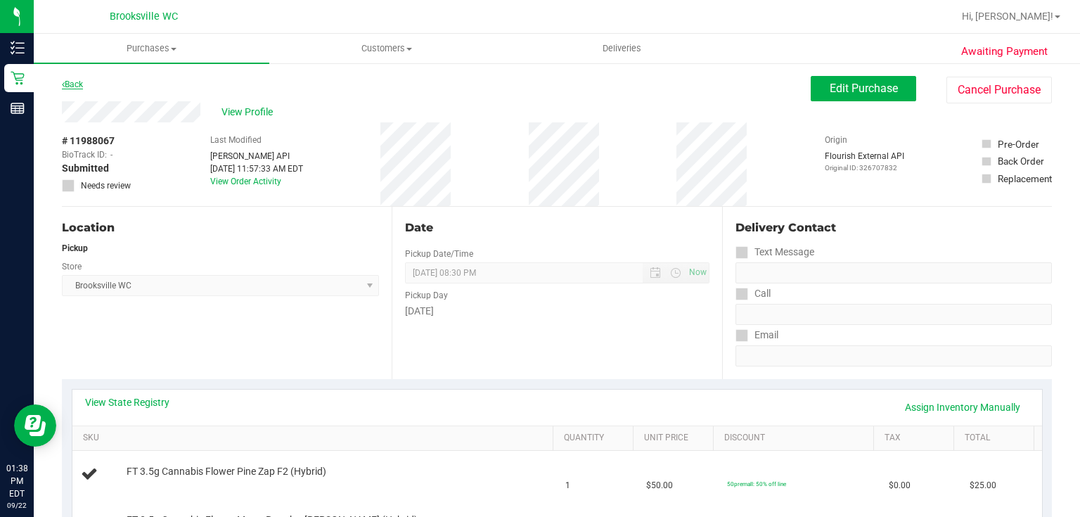
click at [72, 79] on link "Back" at bounding box center [72, 84] width 21 height 10
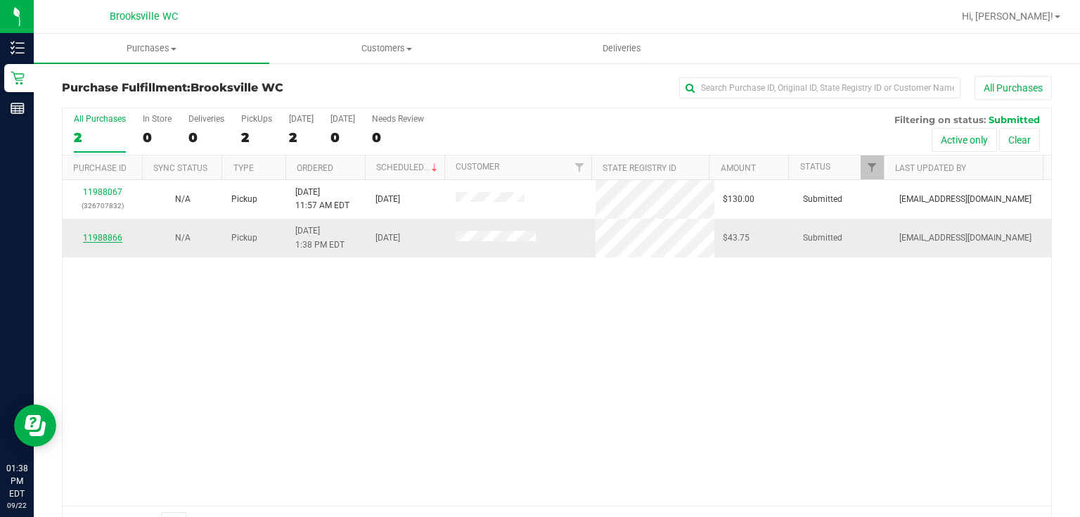
click at [101, 240] on link "11988866" at bounding box center [102, 238] width 39 height 10
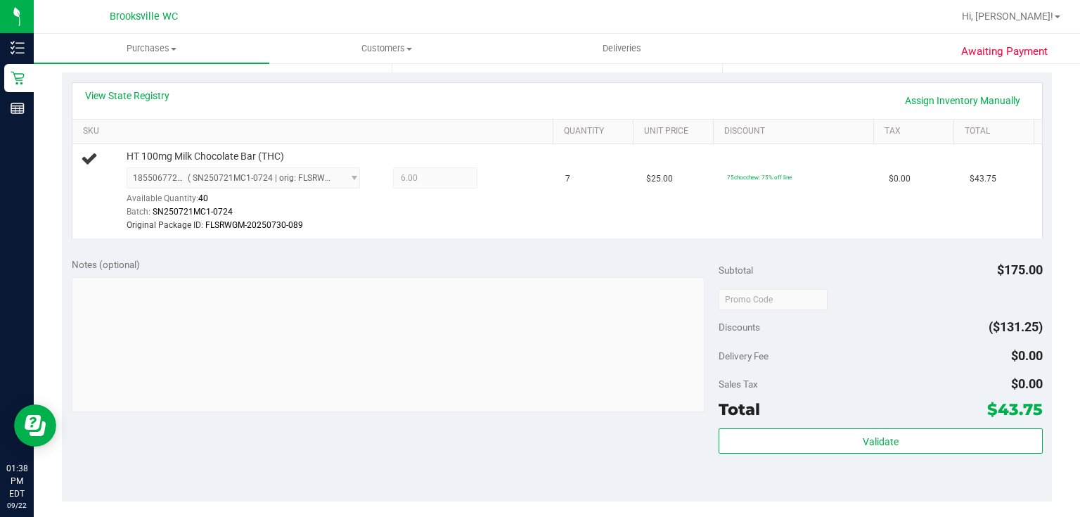
scroll to position [281, 0]
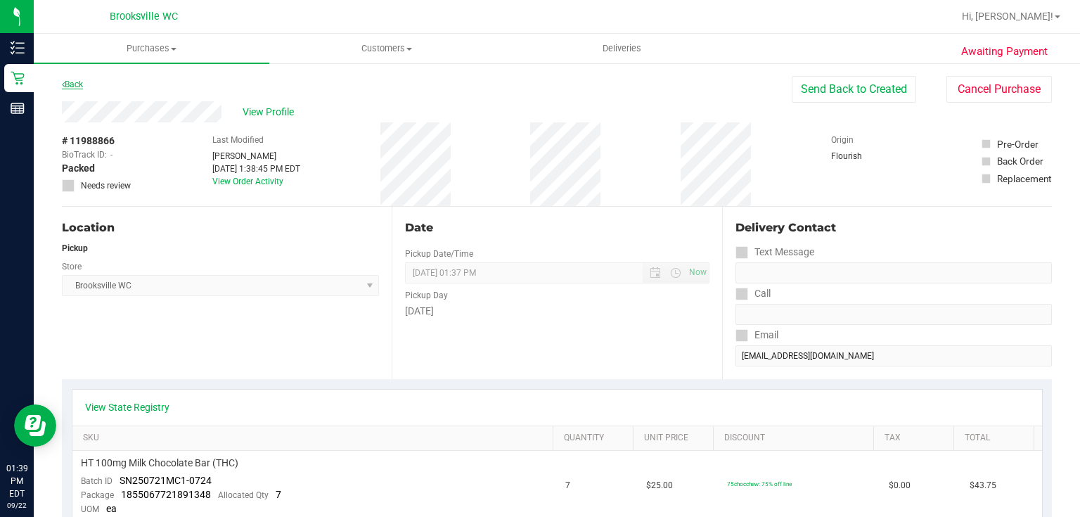
click at [74, 82] on link "Back" at bounding box center [72, 84] width 21 height 10
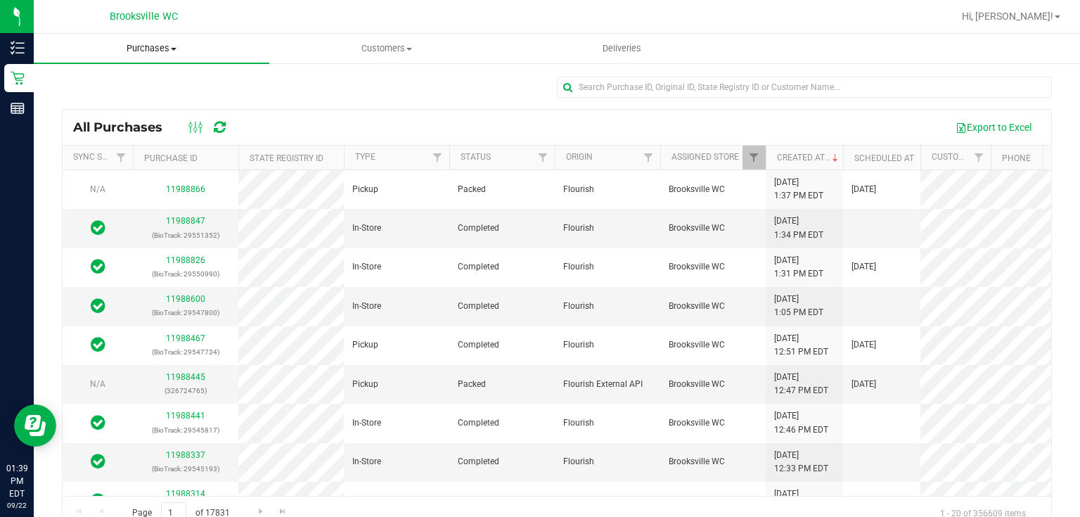
click at [149, 42] on span "Purchases" at bounding box center [152, 48] width 236 height 13
click at [130, 94] on li "Fulfillment" at bounding box center [152, 102] width 236 height 17
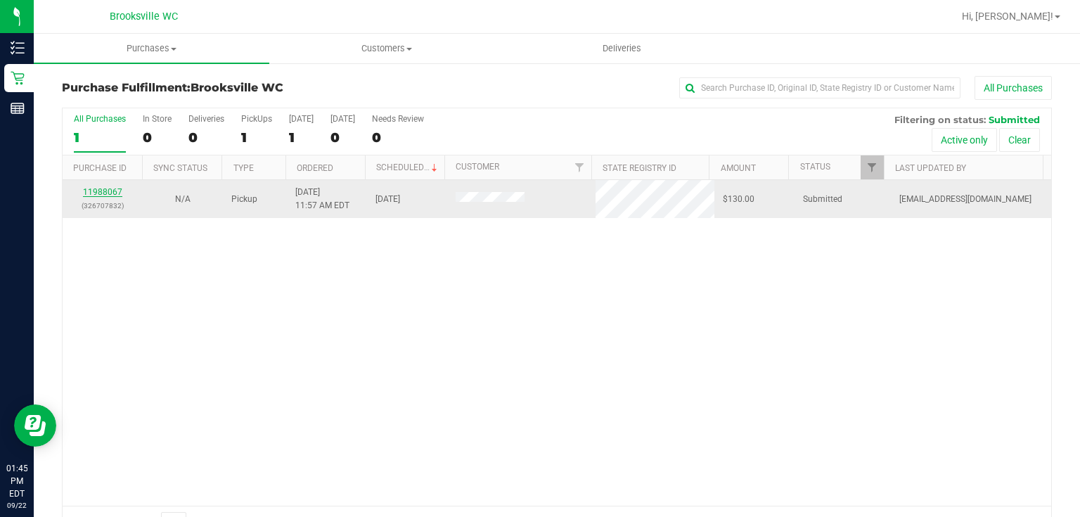
click at [91, 192] on link "11988067" at bounding box center [102, 192] width 39 height 10
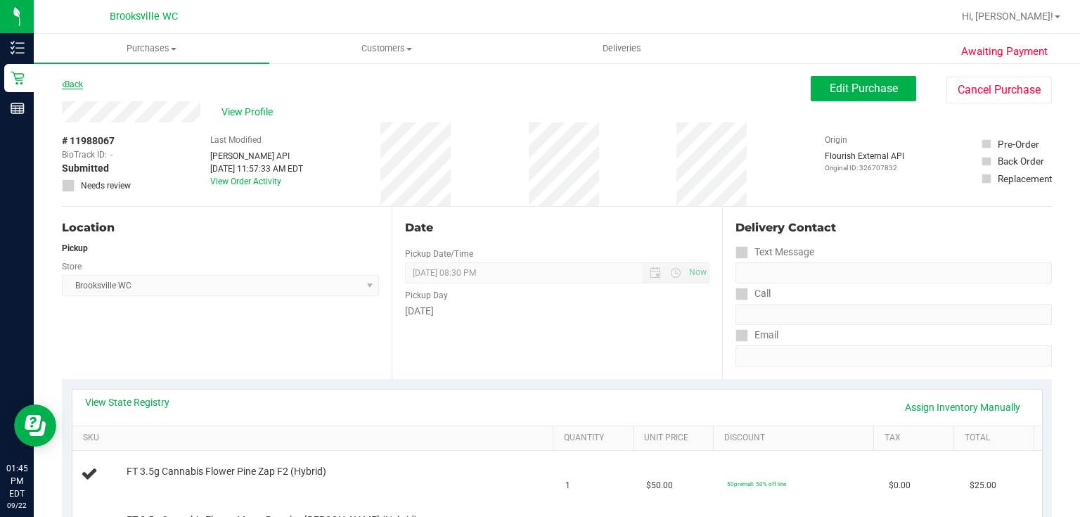
click at [81, 80] on link "Back" at bounding box center [72, 84] width 21 height 10
